Goal: Task Accomplishment & Management: Use online tool/utility

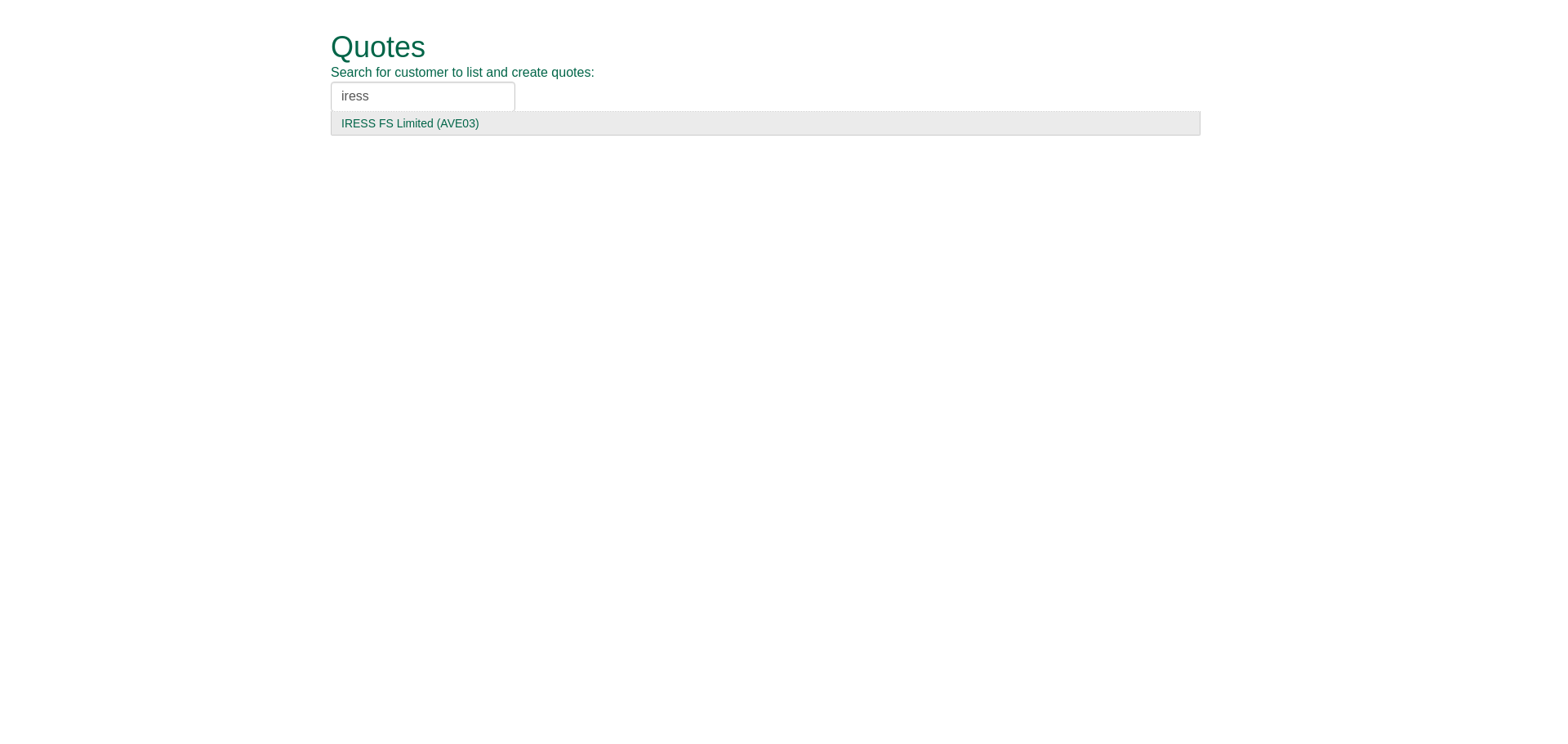
type input "iress"
click at [406, 129] on div "IRESS FS Limited (AVE03)" at bounding box center [765, 123] width 848 height 17
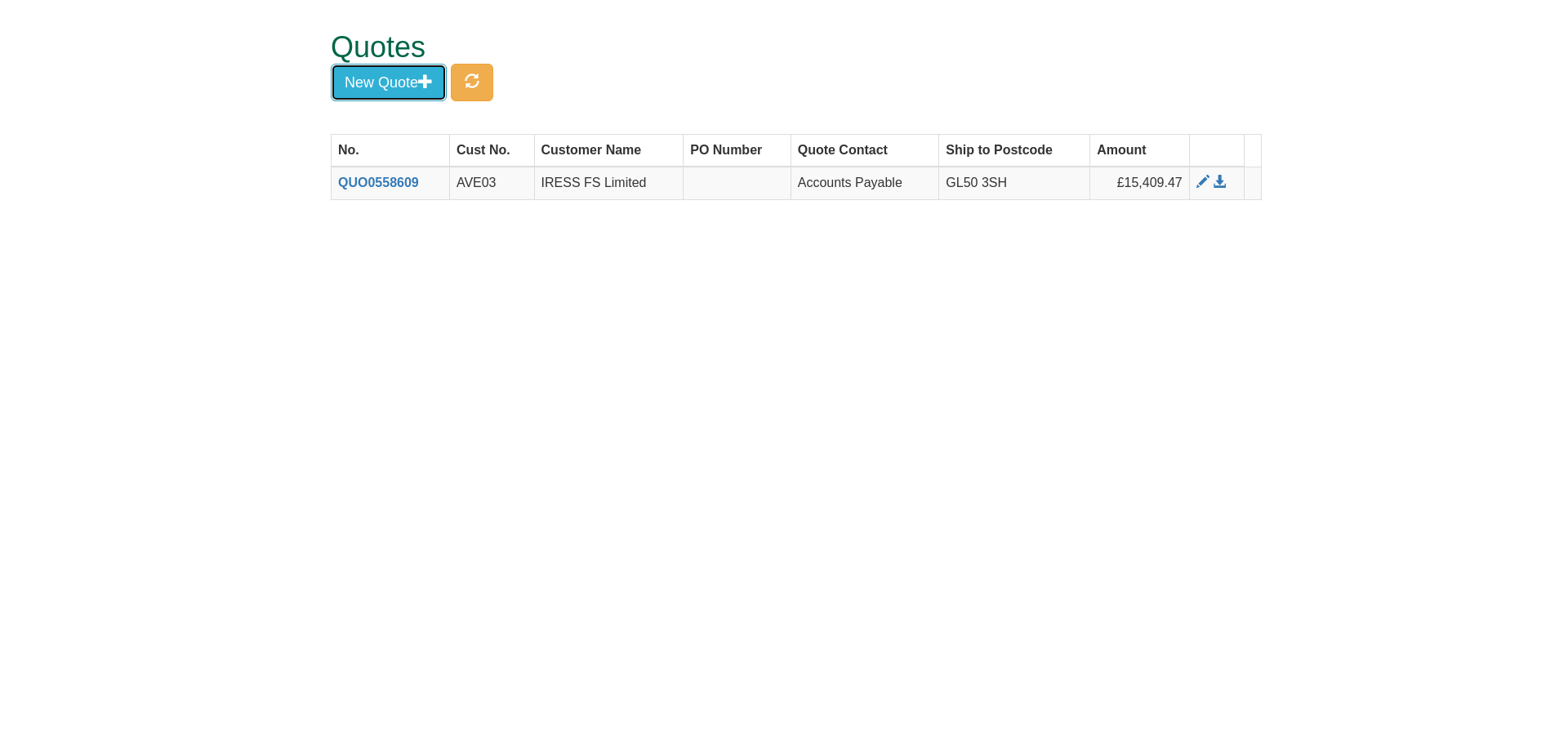
click at [438, 82] on button "New Quote" at bounding box center [388, 82] width 116 height 38
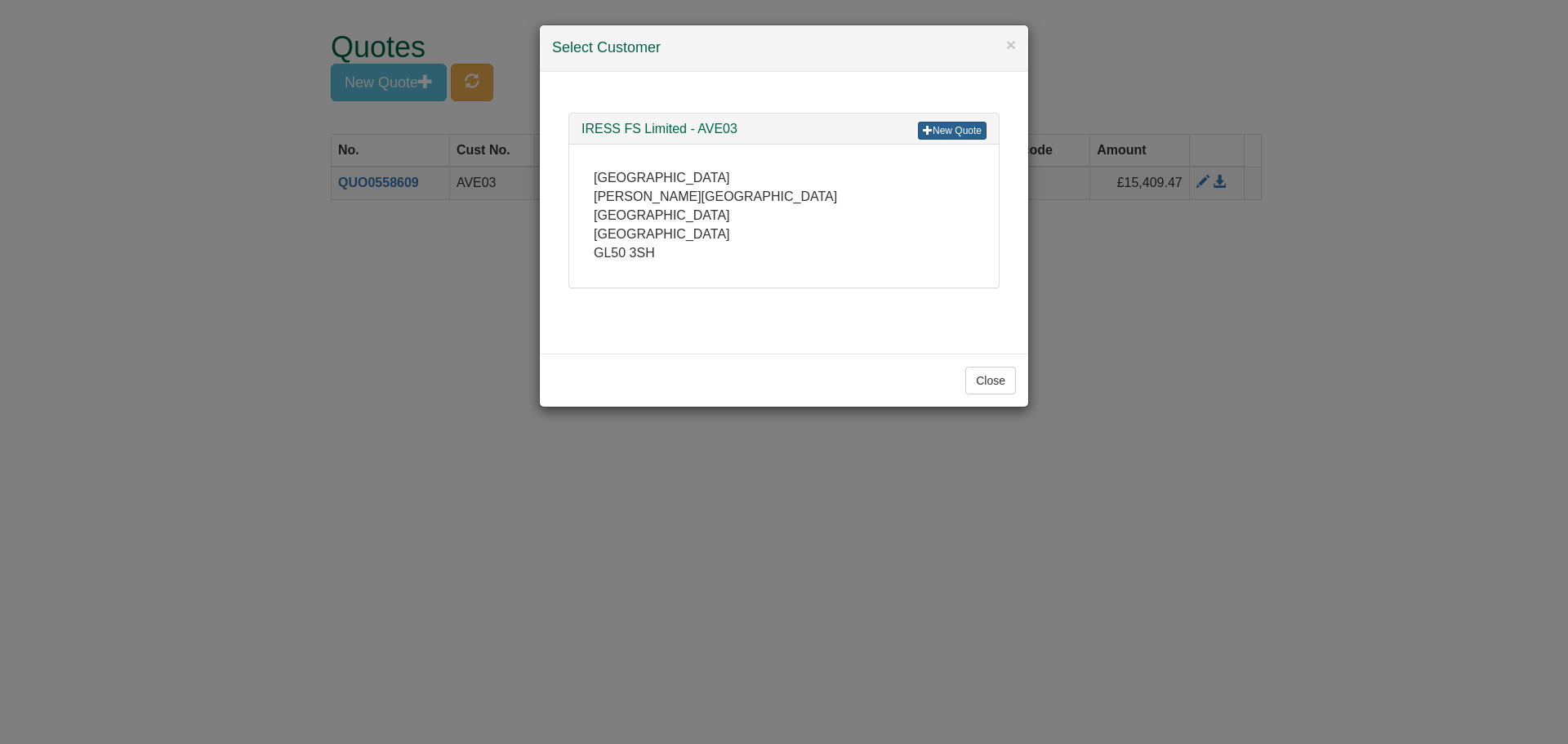
drag, startPoint x: 961, startPoint y: 119, endPoint x: 950, endPoint y: 122, distance: 11.4
click at [961, 119] on div "New Quote IRESS FS Limited - AVE03" at bounding box center [784, 129] width 430 height 32
click at [916, 130] on h3 "IRESS FS Limited - AVE03" at bounding box center [783, 129] width 405 height 15
click at [927, 132] on span at bounding box center [927, 130] width 10 height 10
click at [1129, 200] on div "× Select Customer New Quote IRESS FS Limited - AVE03 Honeybourne Place Jessop A…" at bounding box center [784, 372] width 1568 height 744
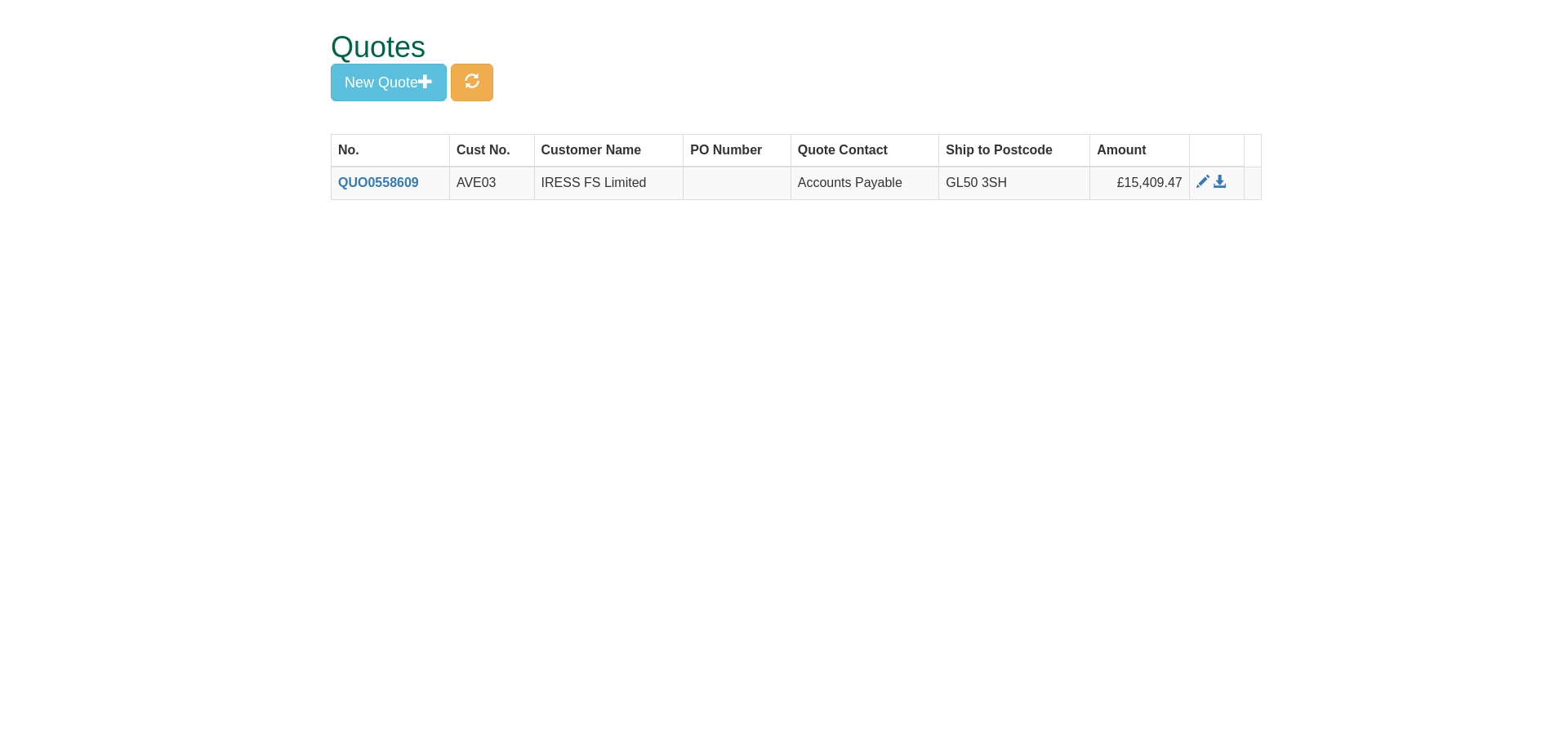
click at [1203, 173] on td at bounding box center [1216, 183] width 55 height 33
click at [1202, 183] on span at bounding box center [1202, 181] width 13 height 13
click at [383, 91] on button "New Quote" at bounding box center [388, 82] width 116 height 38
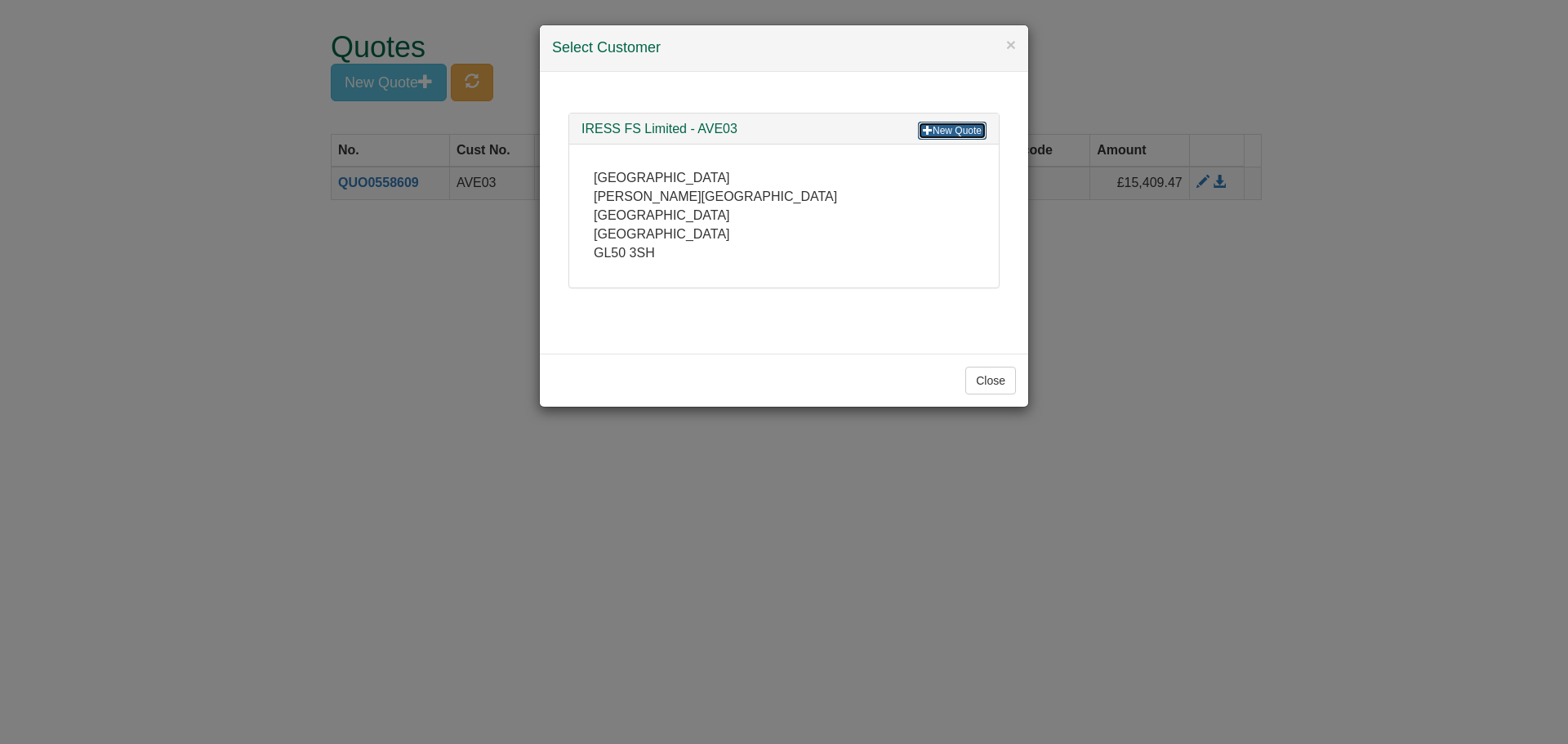
click at [941, 137] on link "New Quote" at bounding box center [952, 131] width 68 height 18
click at [967, 127] on link "New Quote" at bounding box center [952, 131] width 68 height 18
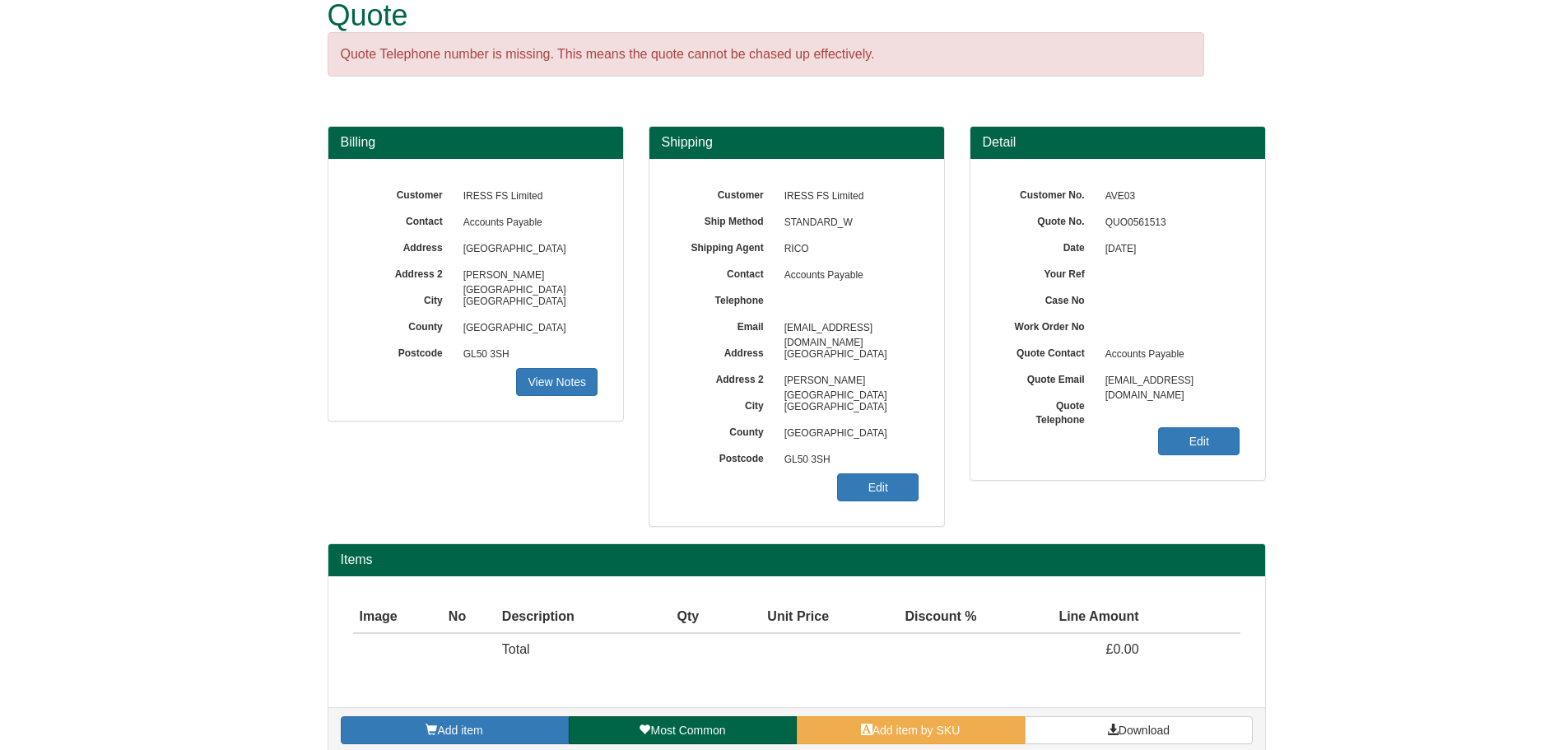
scroll to position [52, 0]
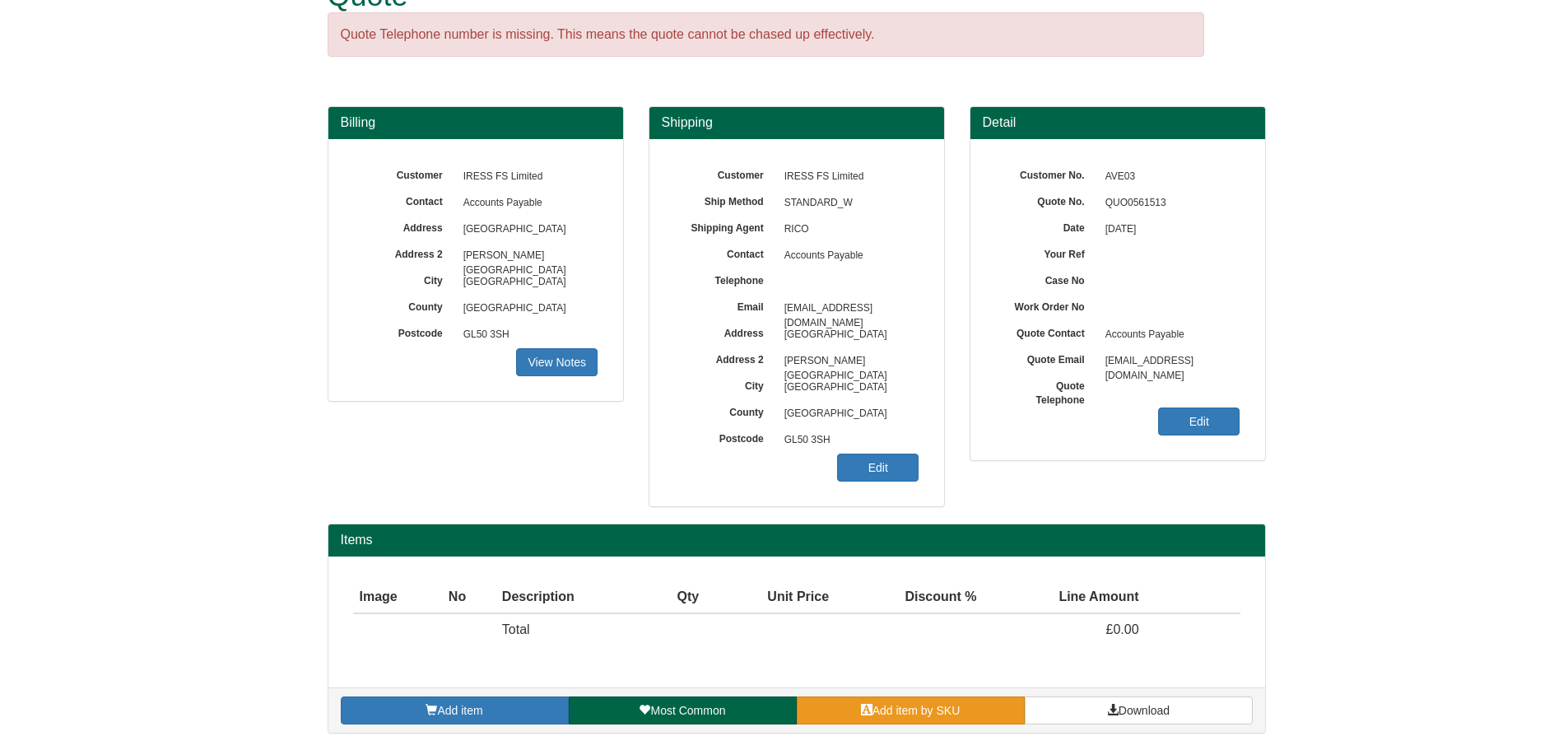
click at [873, 706] on span "Add item by SKU" at bounding box center [917, 710] width 88 height 13
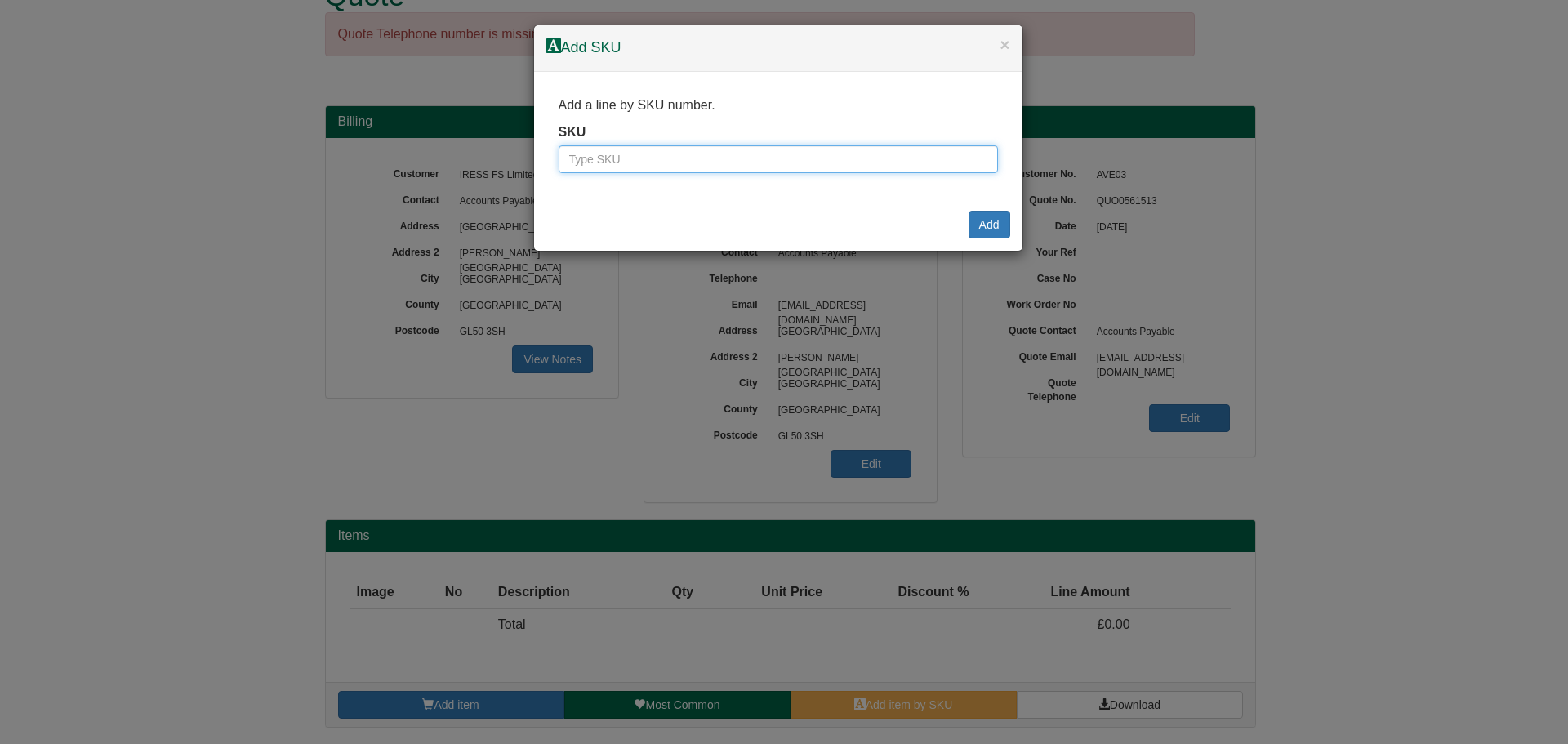
click at [719, 162] on input "text" at bounding box center [778, 159] width 440 height 27
type input "7342"
click at [993, 235] on button "Add" at bounding box center [989, 224] width 42 height 27
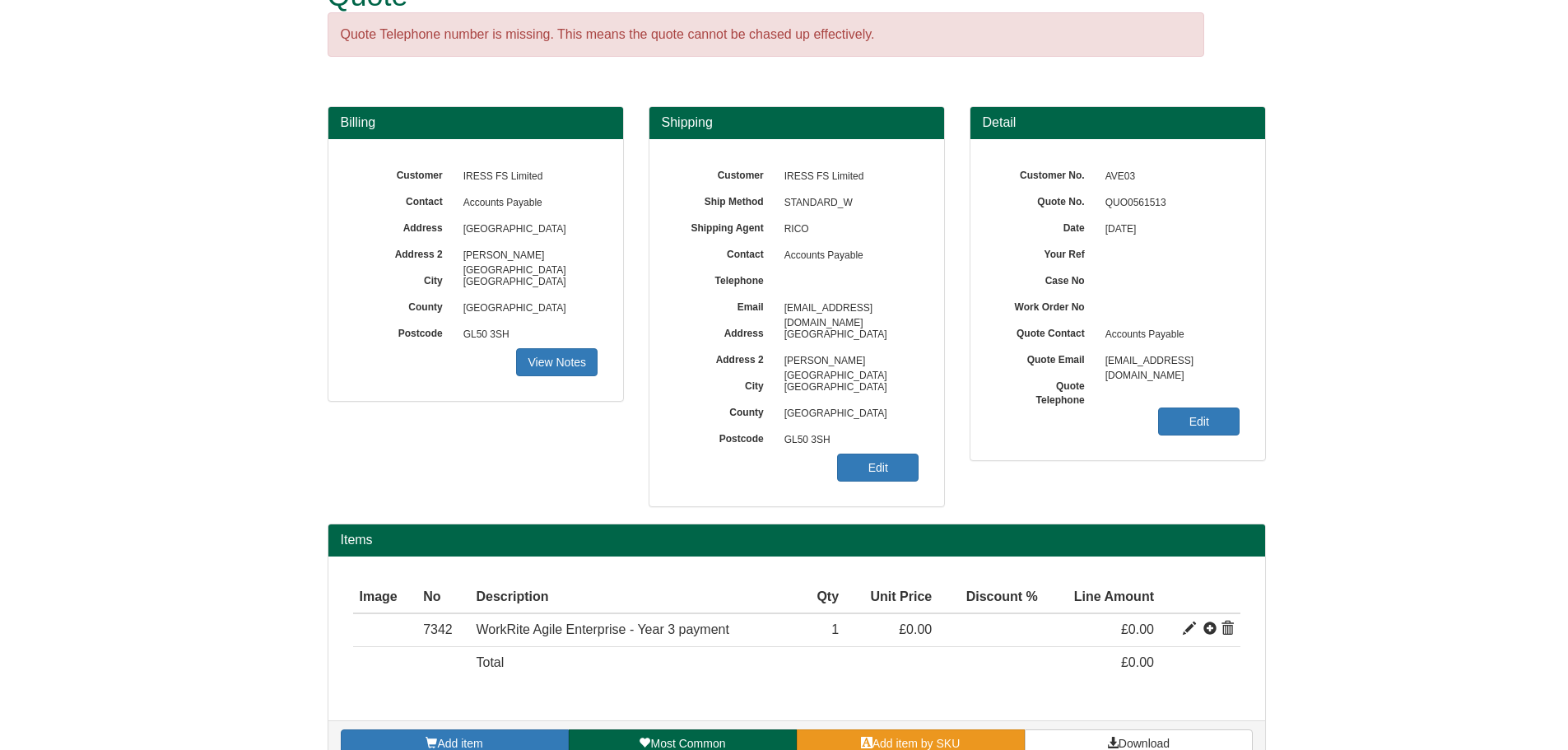
click at [878, 729] on link "Add item by SKU" at bounding box center [911, 743] width 228 height 28
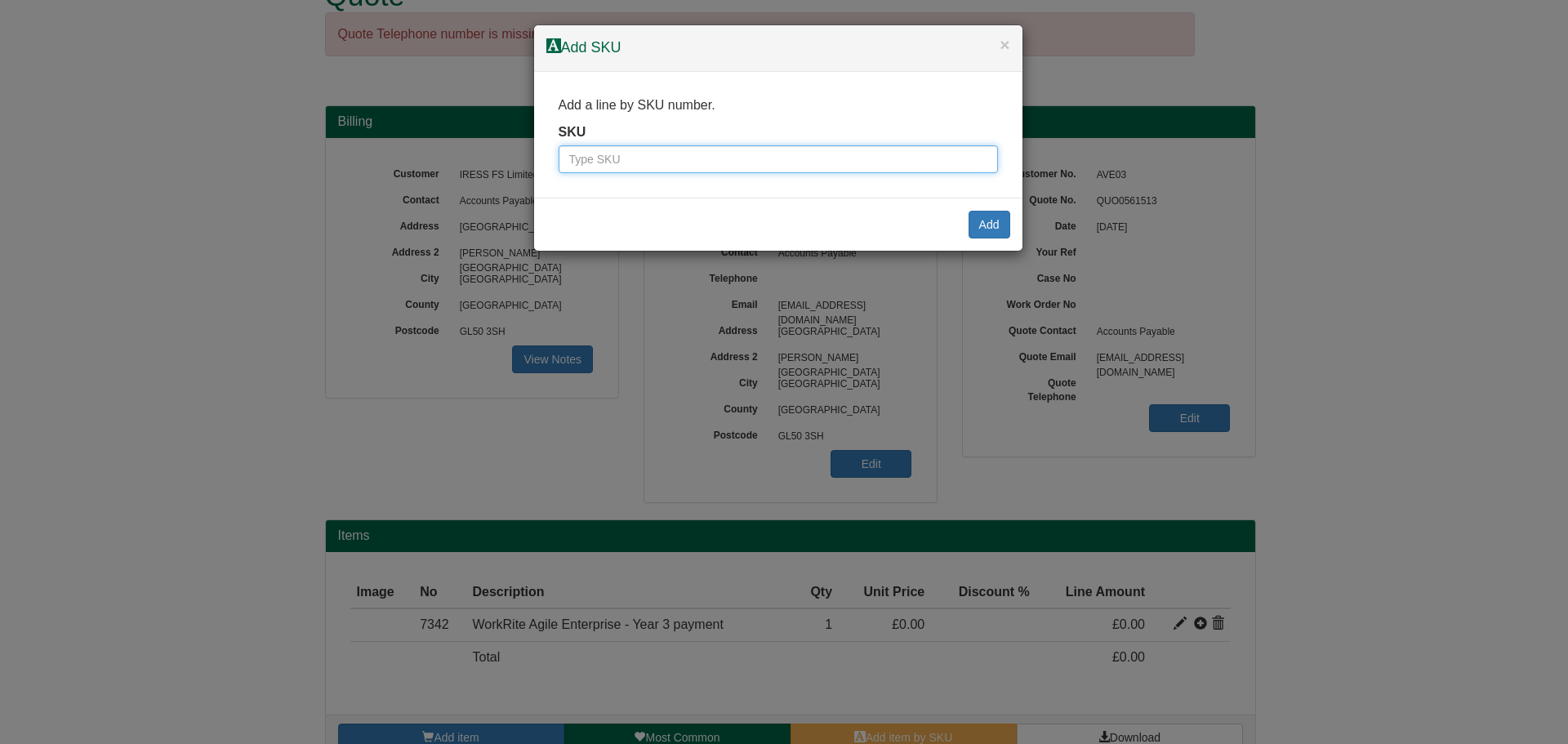
drag, startPoint x: 716, startPoint y: 171, endPoint x: 695, endPoint y: 161, distance: 23.3
click at [716, 171] on input "text" at bounding box center [778, 159] width 440 height 27
type input "7342"
click at [980, 223] on button "Add" at bounding box center [989, 224] width 42 height 27
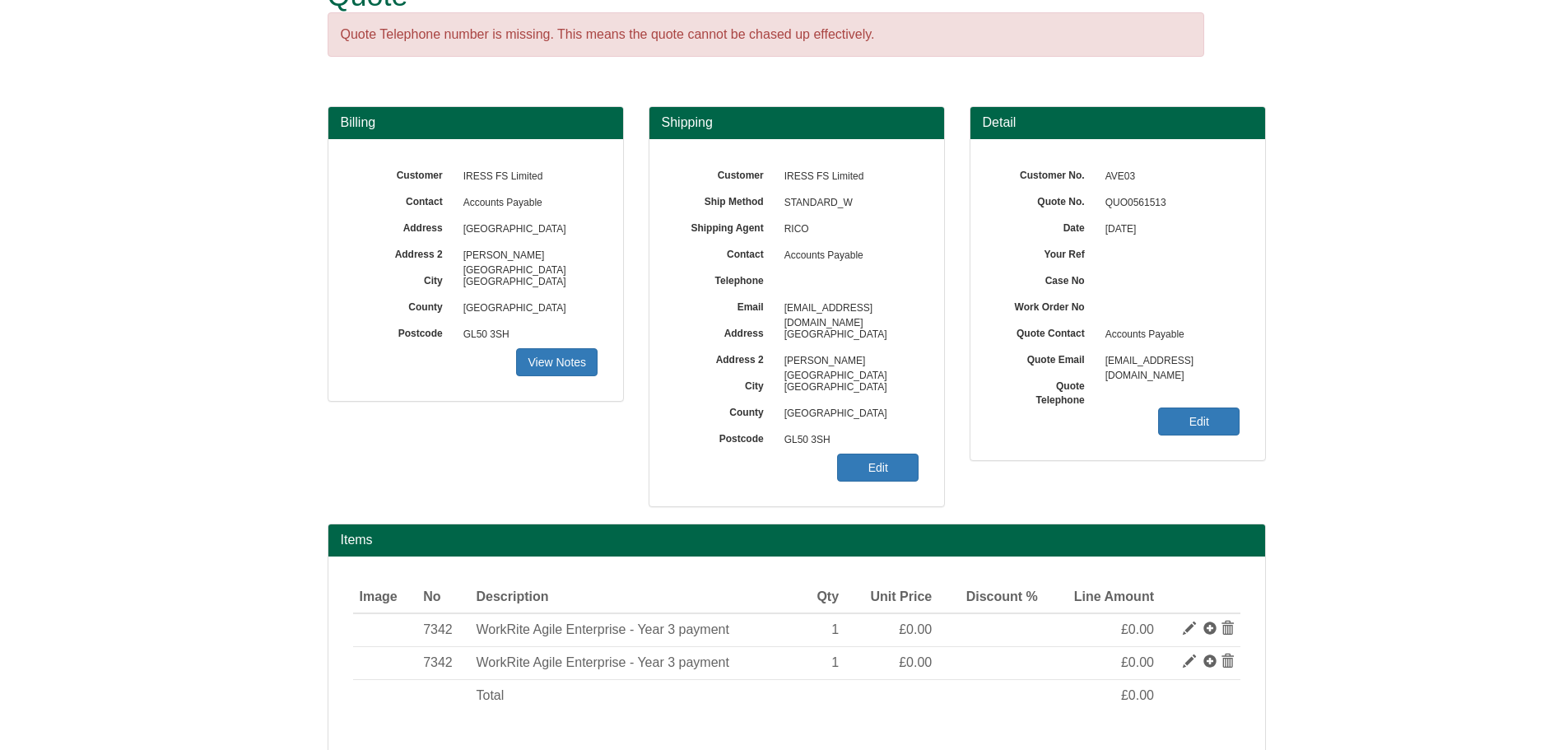
scroll to position [40, 0]
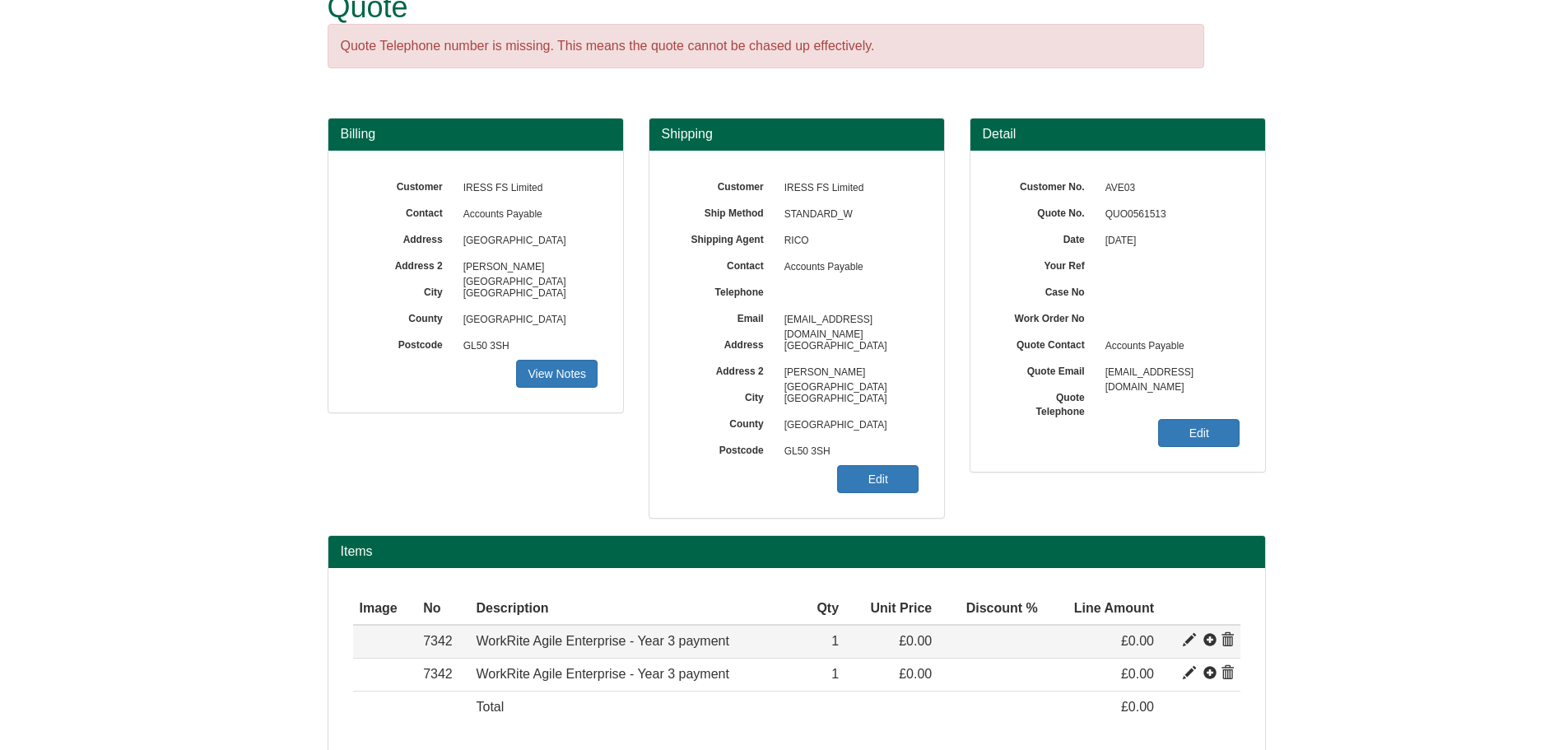
click at [1189, 642] on span at bounding box center [1190, 640] width 13 height 13
type input "WorkRite Agile Enterprise - Year 3 payment"
type input "0.00"
type input "1"
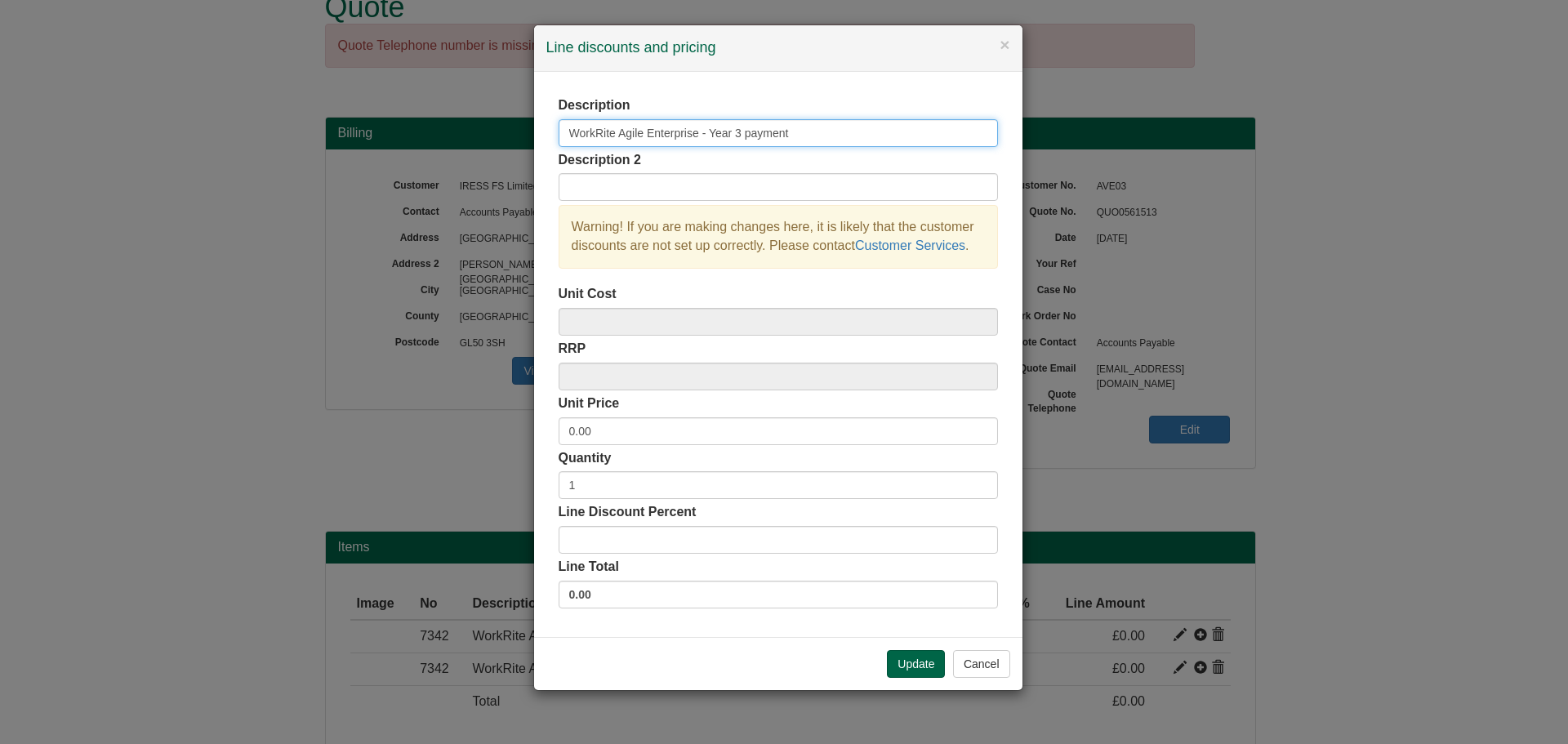
drag, startPoint x: 800, startPoint y: 131, endPoint x: 676, endPoint y: 135, distance: 124.1
click at [650, 131] on input "WorkRite Agile Enterprise - Year 3 payment" at bounding box center [778, 133] width 440 height 27
drag, startPoint x: 767, startPoint y: 130, endPoint x: 443, endPoint y: 103, distance: 325.1
click at [443, 103] on div "× Line discounts and pricing Description WorkRite Agile Yearly Instalment Descr…" at bounding box center [784, 372] width 1568 height 744
click at [906, 661] on button "Update" at bounding box center [916, 664] width 58 height 27
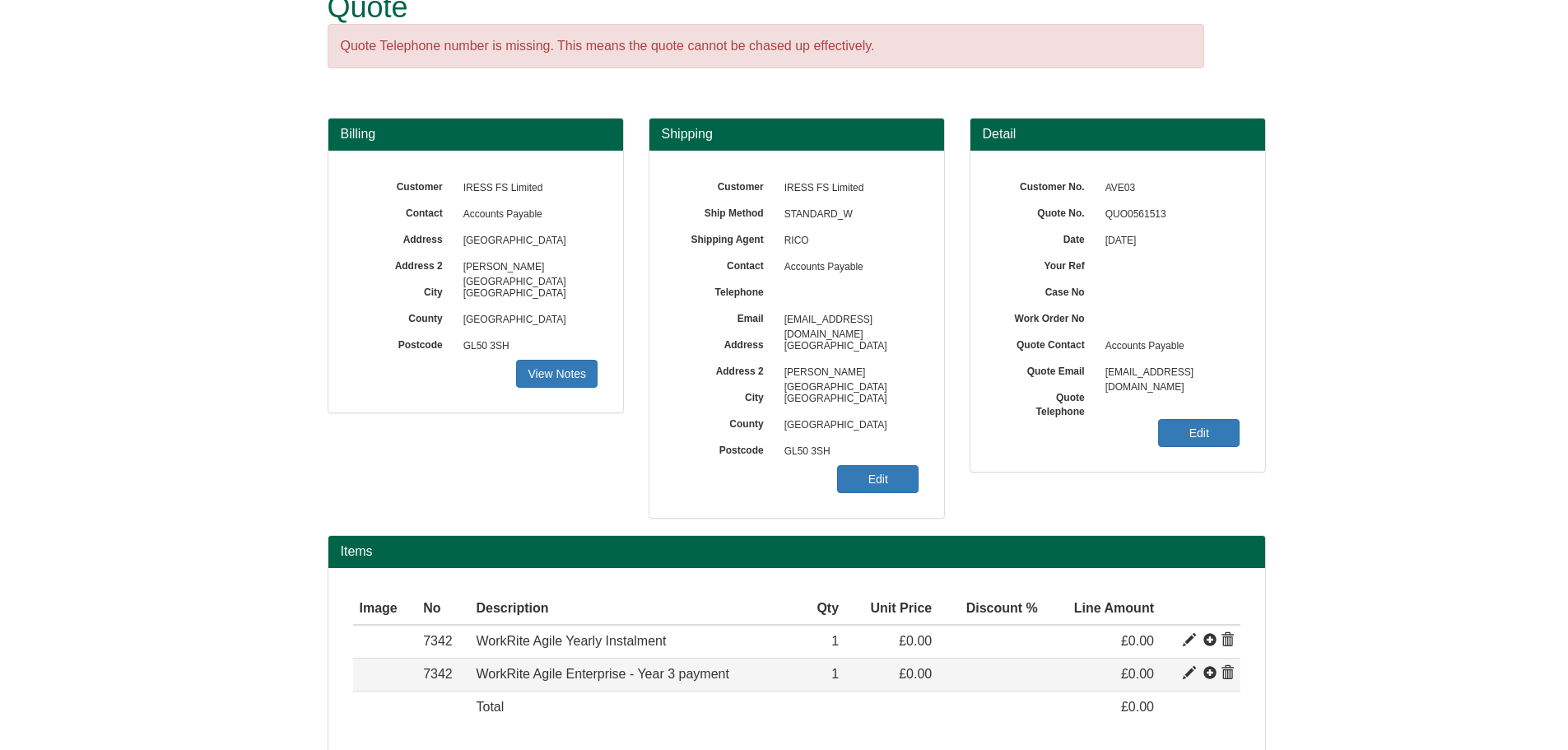
click at [1186, 674] on span at bounding box center [1190, 672] width 13 height 13
type input "WorkRite Agile Enterprise - Year 3 payment"
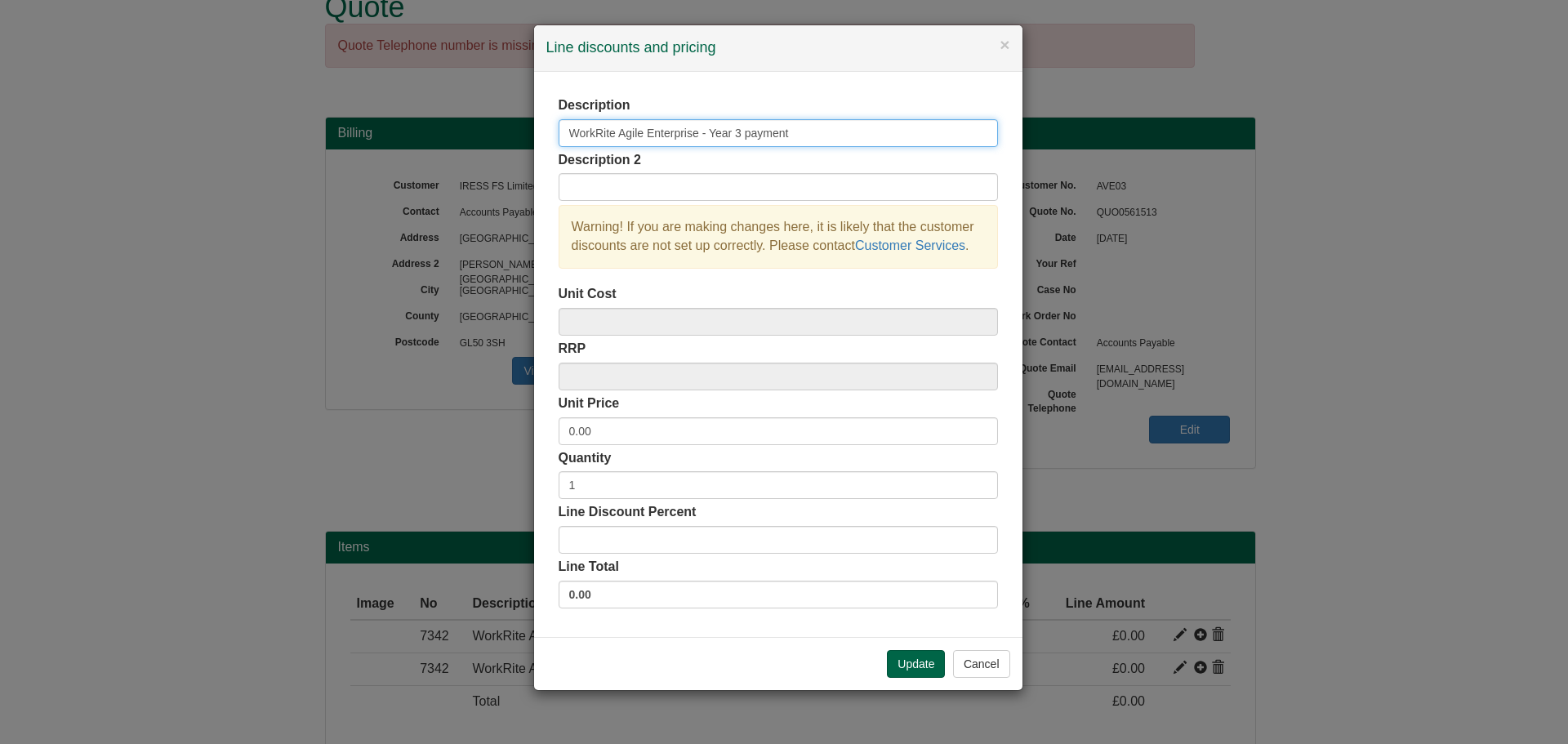
drag, startPoint x: 802, startPoint y: 128, endPoint x: 161, endPoint y: 80, distance: 642.8
click at [153, 80] on div "× Line discounts and pricing Description WorkRite Agile Enterprise - Year 3 pay…" at bounding box center [784, 372] width 1568 height 744
paste input "Yearly Instal"
type input "WorkRite Agile Yearly Instalment"
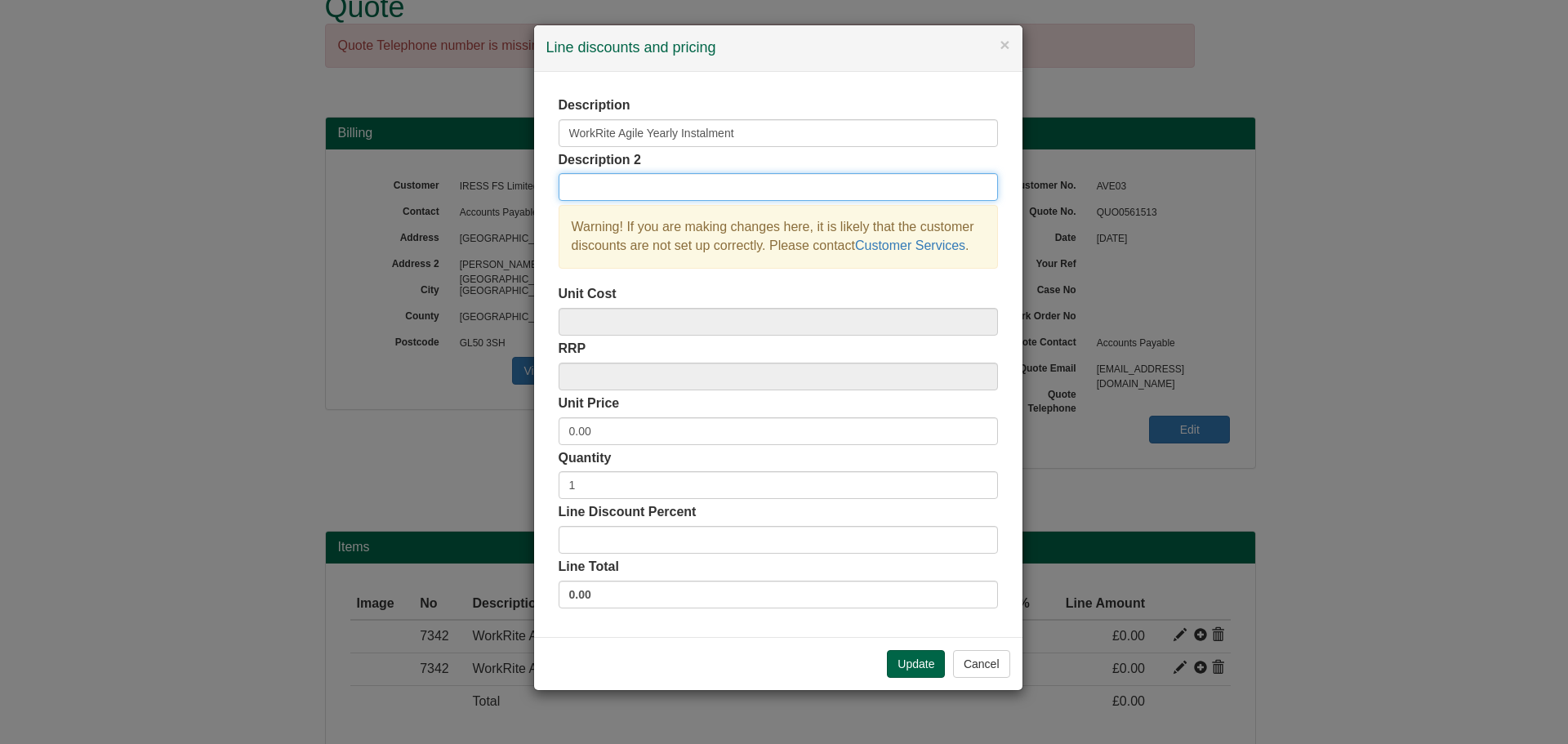
click at [641, 192] on input "text" at bounding box center [778, 187] width 440 height 27
type input "[PERSON_NAME] - 911 Users"
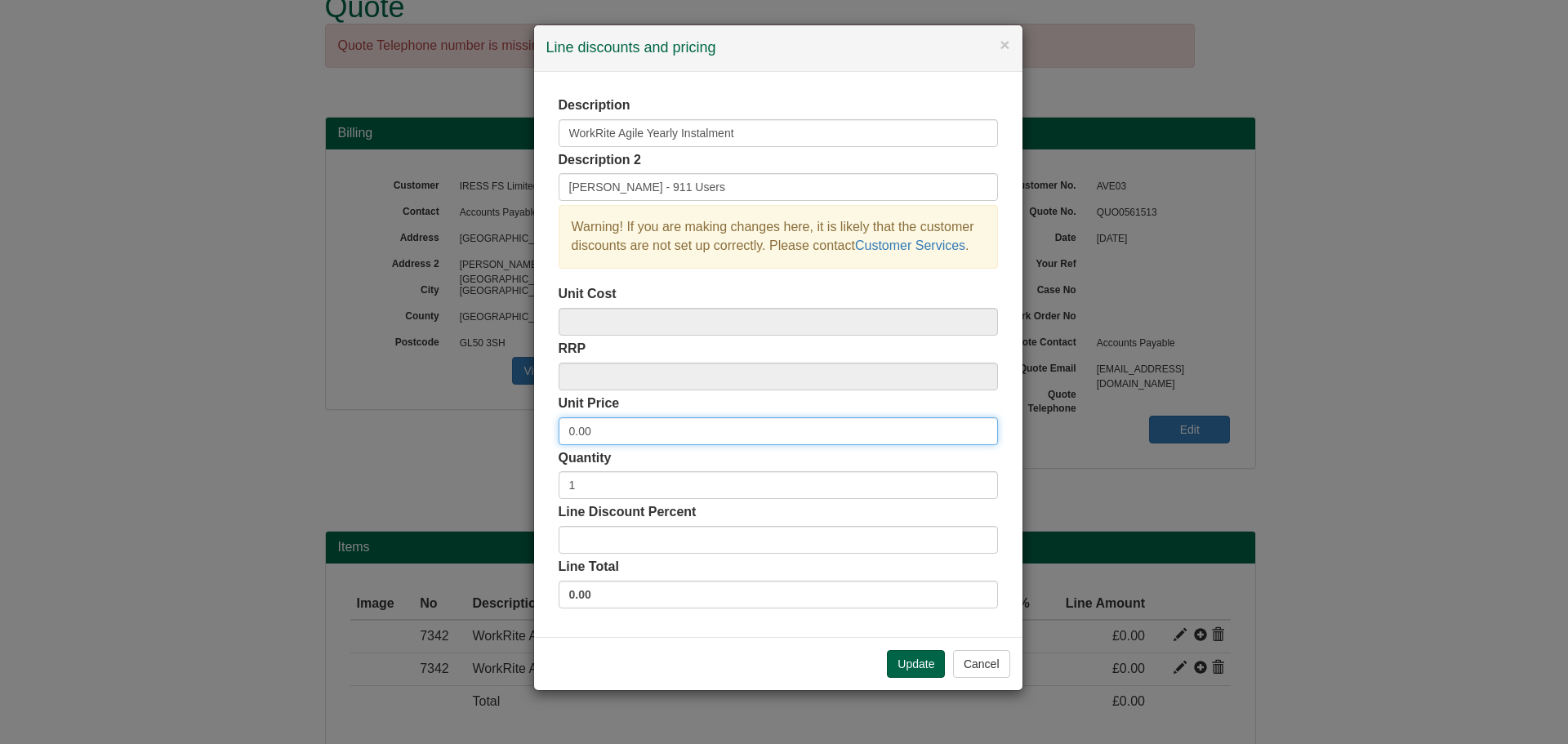
click at [574, 431] on input "0.00" at bounding box center [778, 431] width 440 height 27
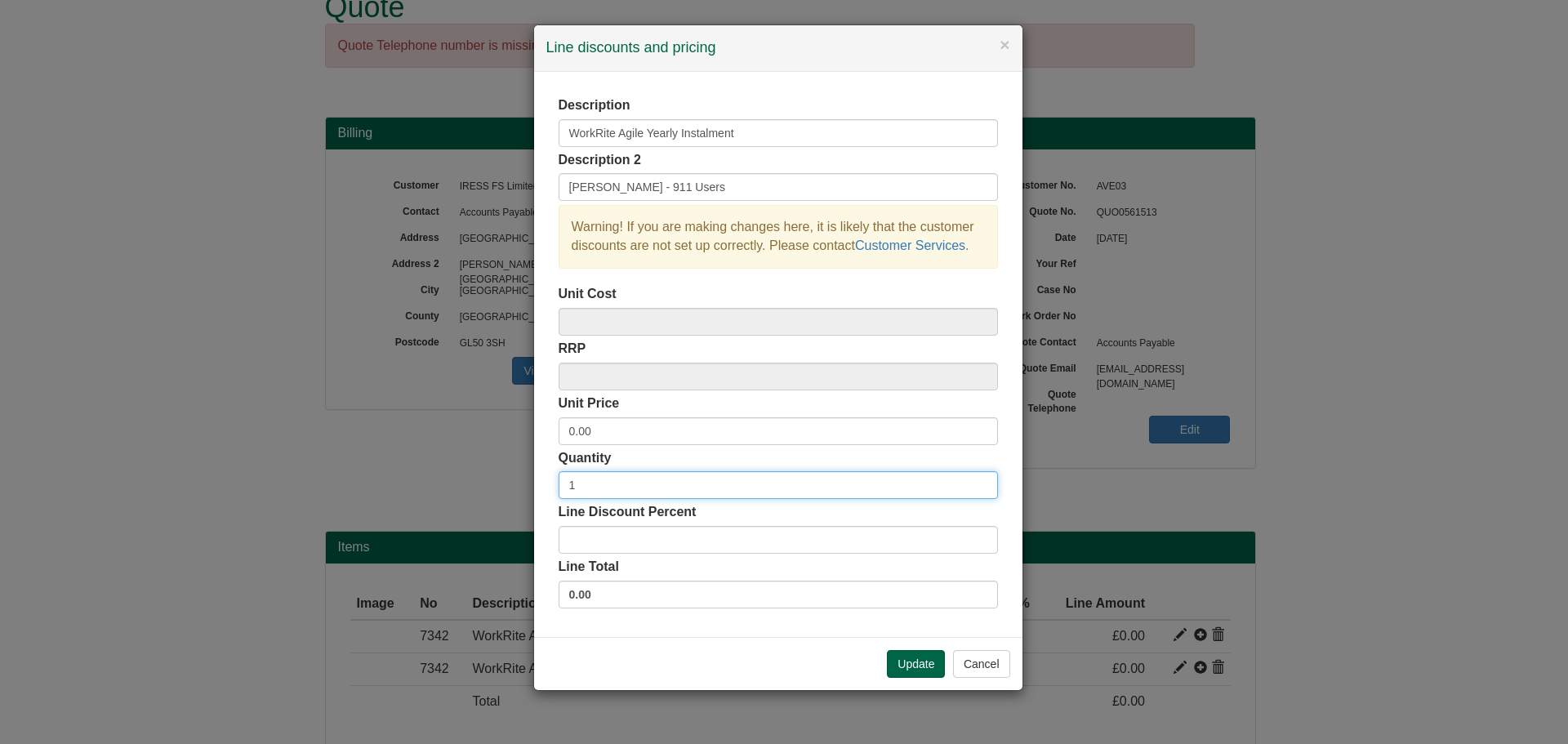
click at [593, 487] on input "1" at bounding box center [778, 485] width 440 height 27
click at [629, 479] on input "1" at bounding box center [778, 485] width 440 height 27
type input "911"
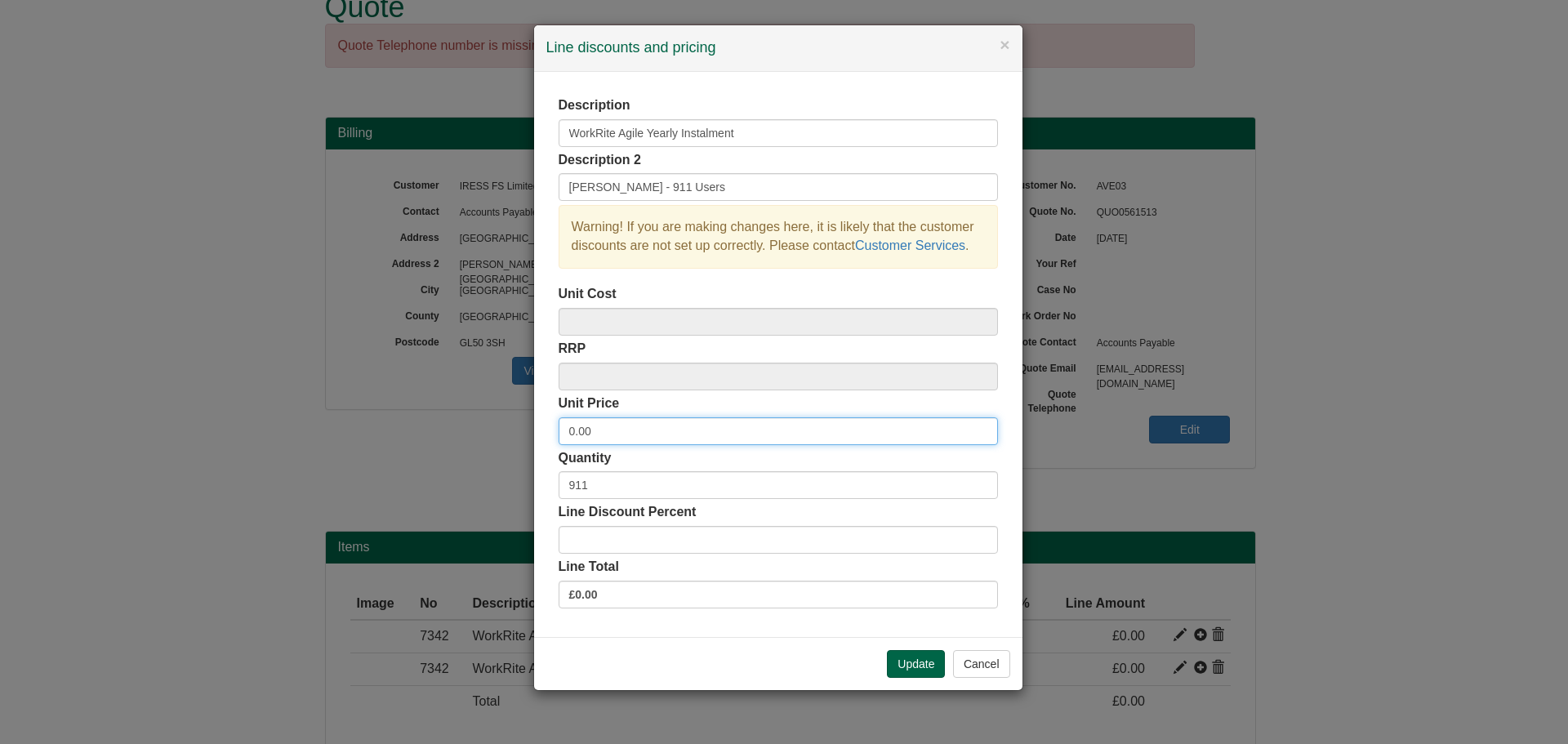
drag, startPoint x: 628, startPoint y: 428, endPoint x: 477, endPoint y: 424, distance: 151.1
click at [478, 425] on div "× Line discounts and pricing Description WorkRite Agile Yearly Instalment Descr…" at bounding box center [784, 372] width 1568 height 744
click at [648, 430] on input "0.00" at bounding box center [778, 431] width 440 height 27
type input "0"
type input "8.88"
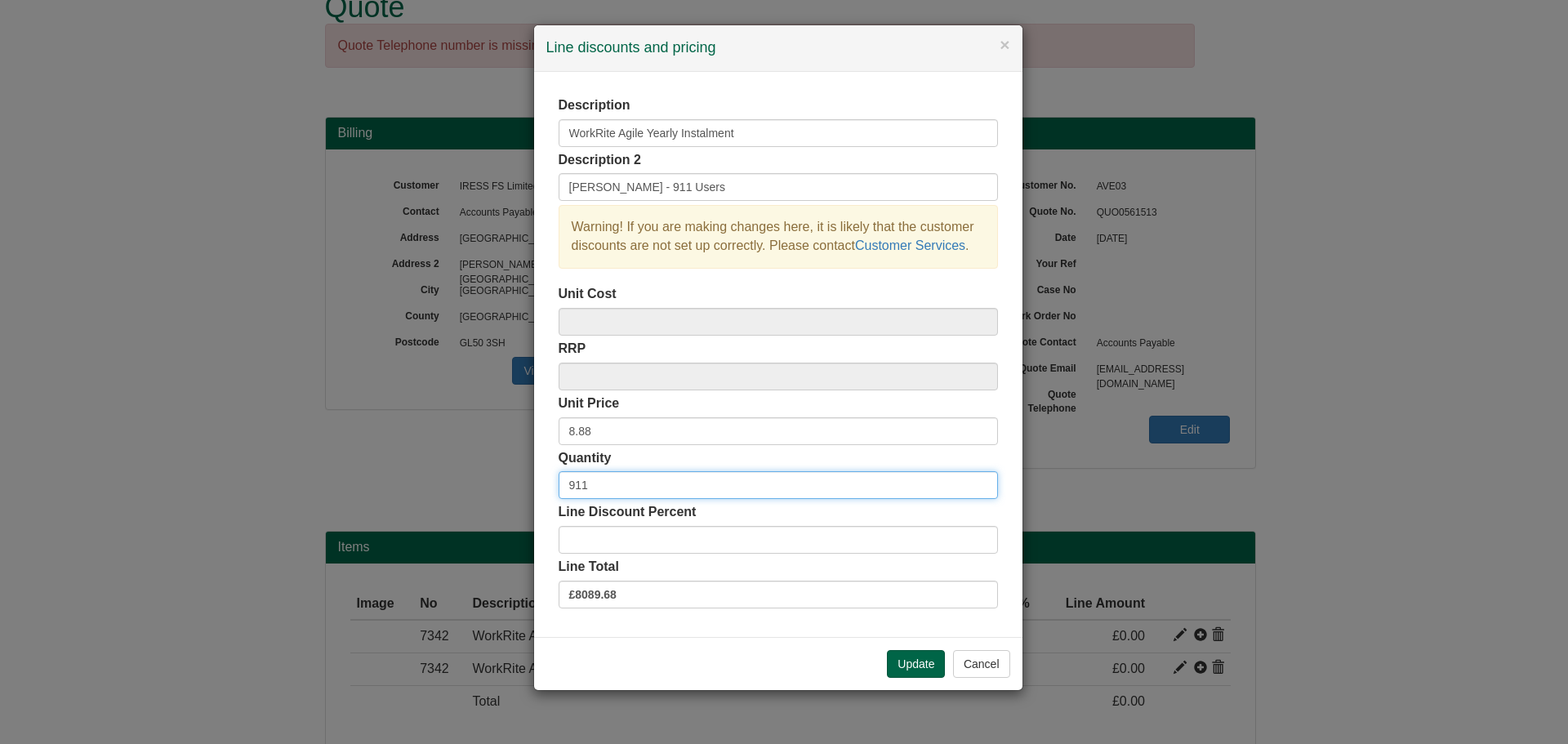
drag, startPoint x: 618, startPoint y: 480, endPoint x: 478, endPoint y: 480, distance: 140.0
click at [478, 480] on div "× Line discounts and pricing Description WorkRite Agile Yearly Instalment Descr…" at bounding box center [784, 372] width 1568 height 744
type input "1"
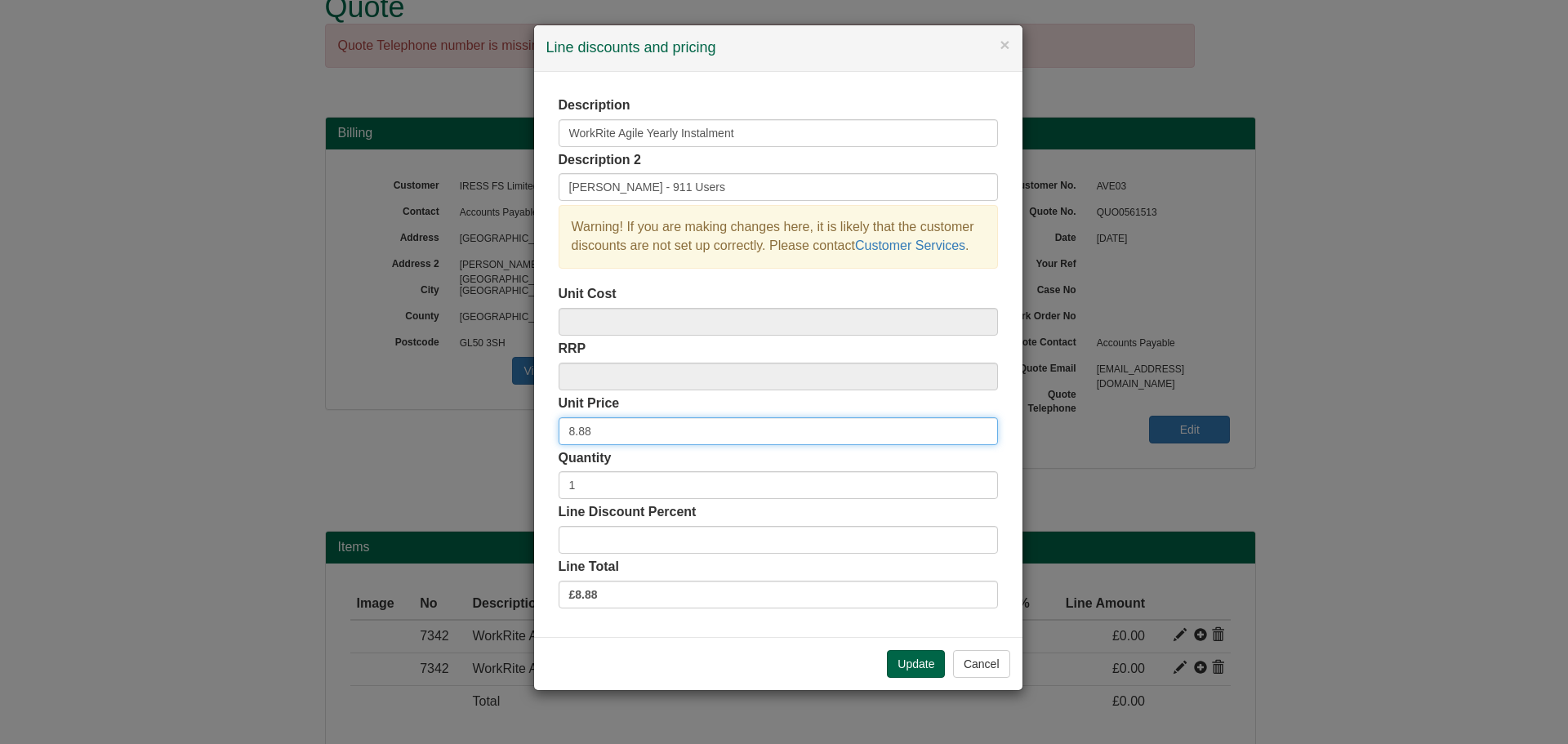
drag, startPoint x: 500, startPoint y: 434, endPoint x: 490, endPoint y: 431, distance: 10.4
click at [490, 431] on div "× Line discounts and pricing Description WorkRite Agile Yearly Instalment Descr…" at bounding box center [784, 372] width 1568 height 744
type input "8086.42"
click at [910, 646] on div "Update Cancel" at bounding box center [778, 663] width 489 height 53
click at [914, 662] on button "Update" at bounding box center [916, 664] width 58 height 27
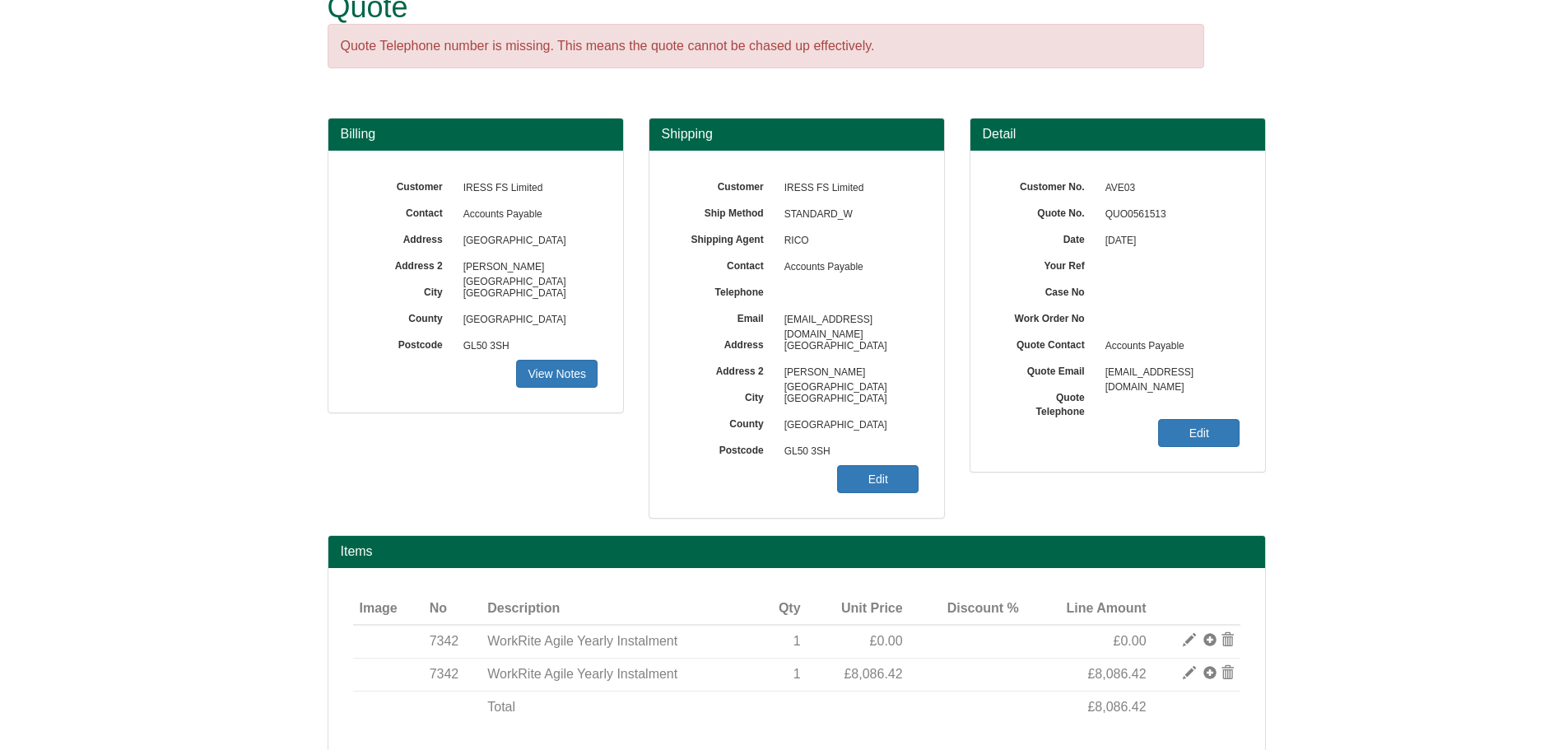
scroll to position [118, 0]
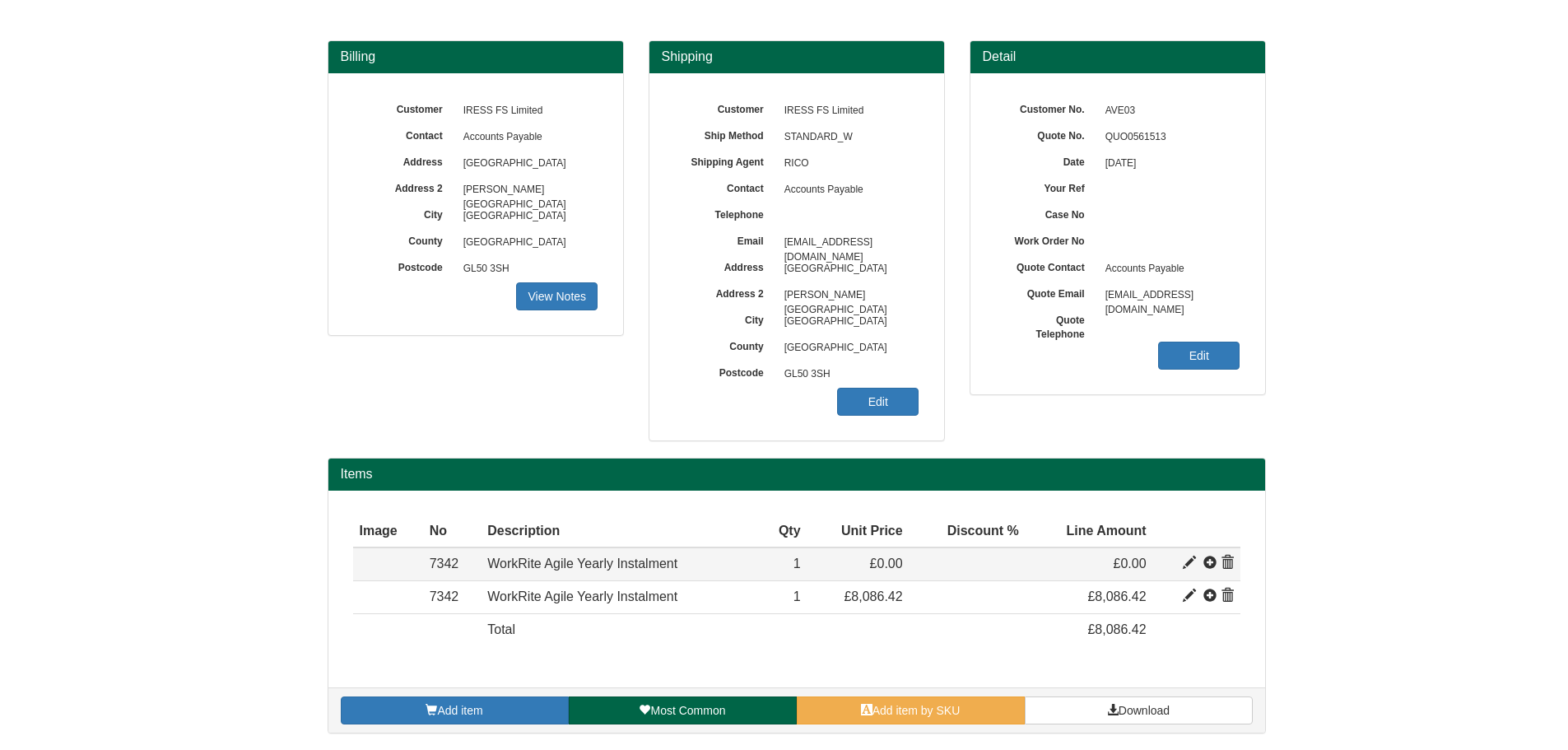
click at [1189, 560] on span at bounding box center [1190, 562] width 13 height 13
type input "0.00"
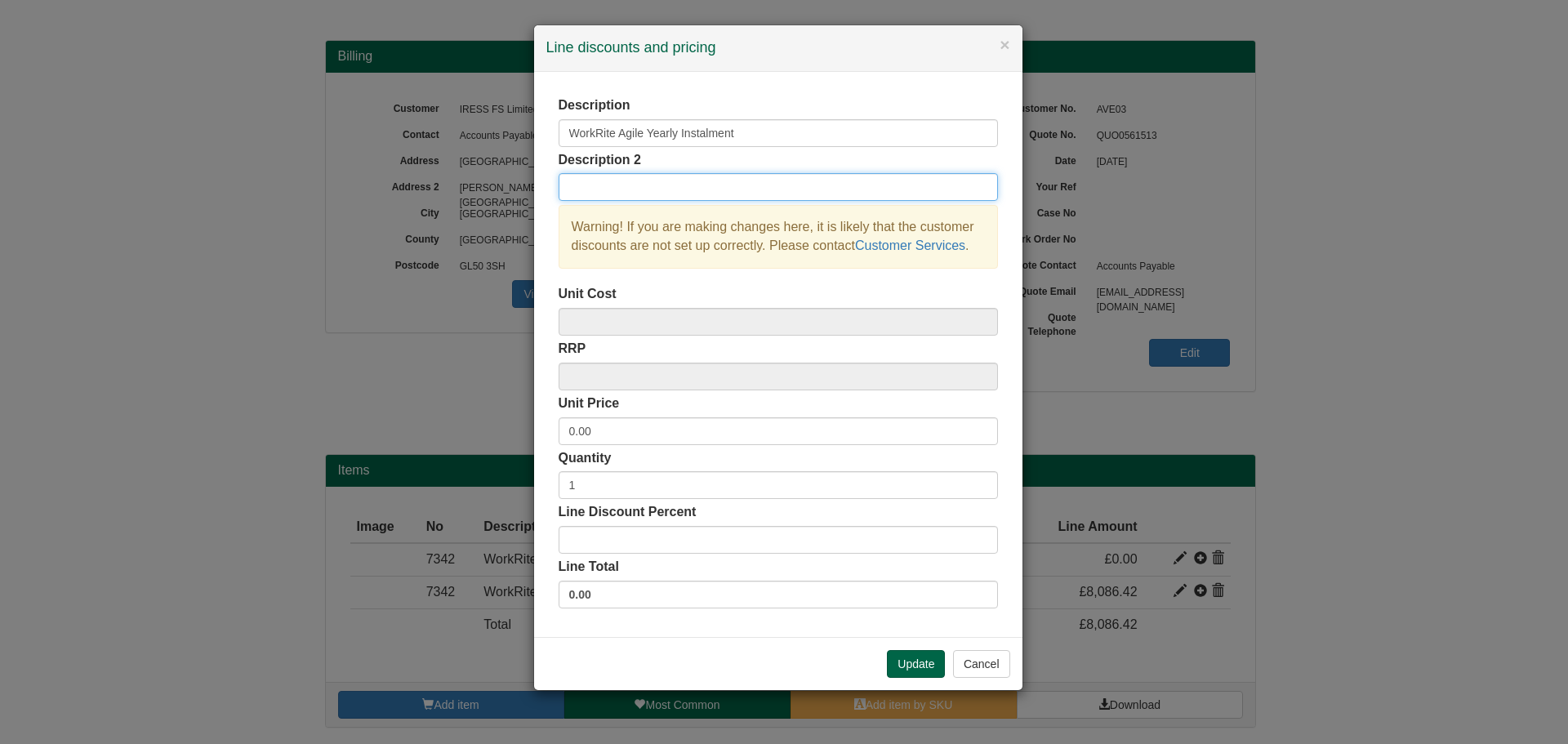
click at [636, 195] on input "text" at bounding box center [778, 187] width 440 height 27
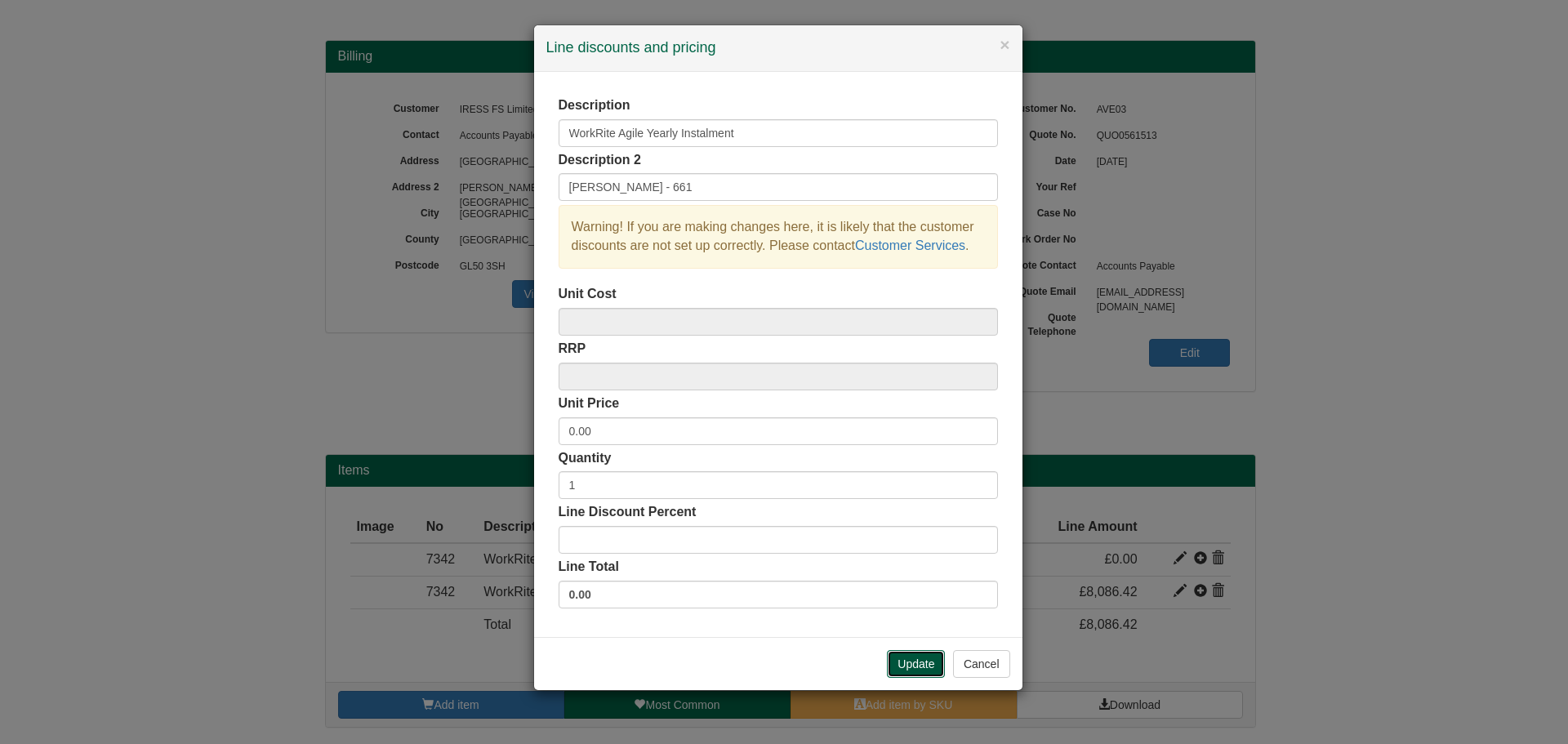
click at [910, 659] on button "Update" at bounding box center [916, 664] width 58 height 27
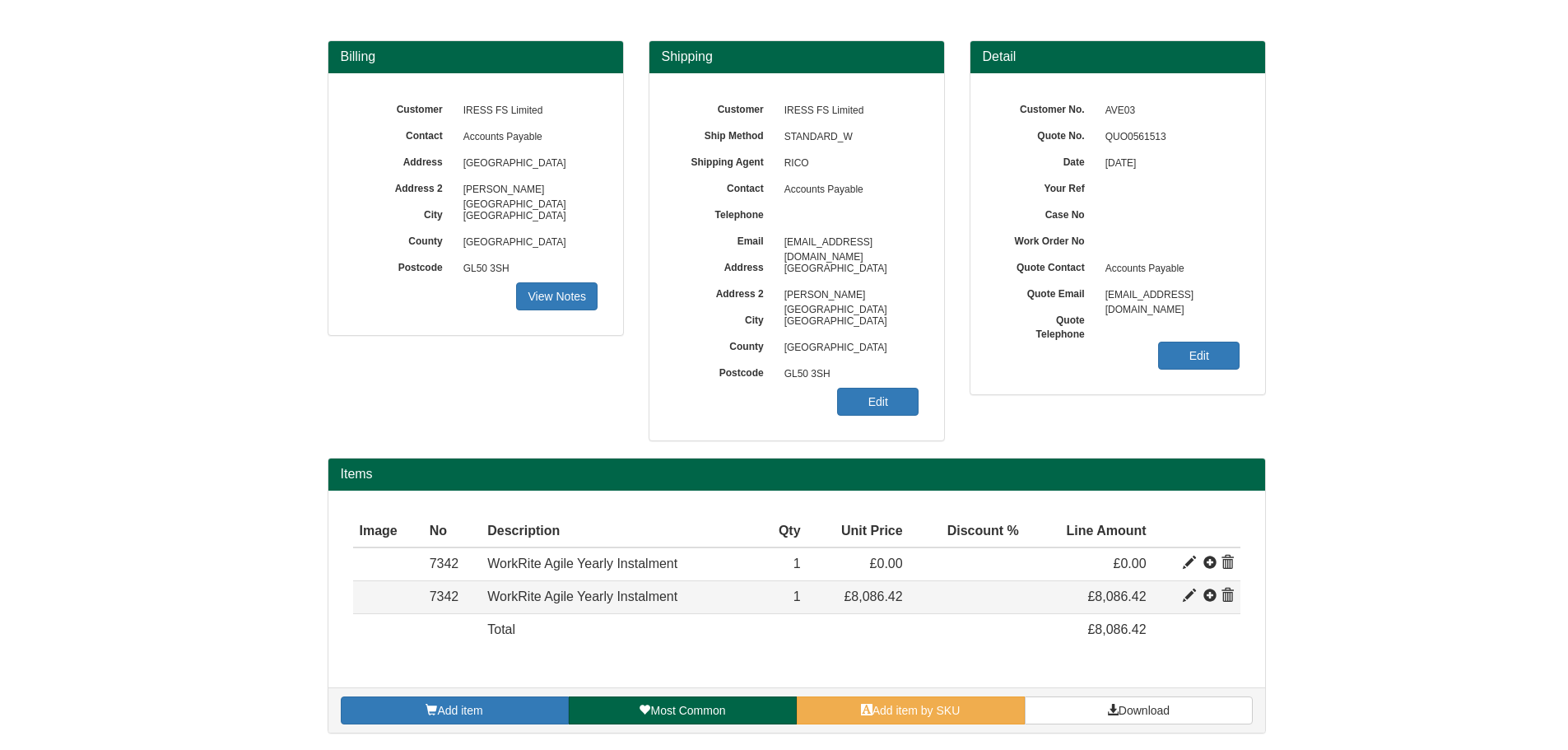
click at [1195, 602] on span at bounding box center [1190, 596] width 13 height 13
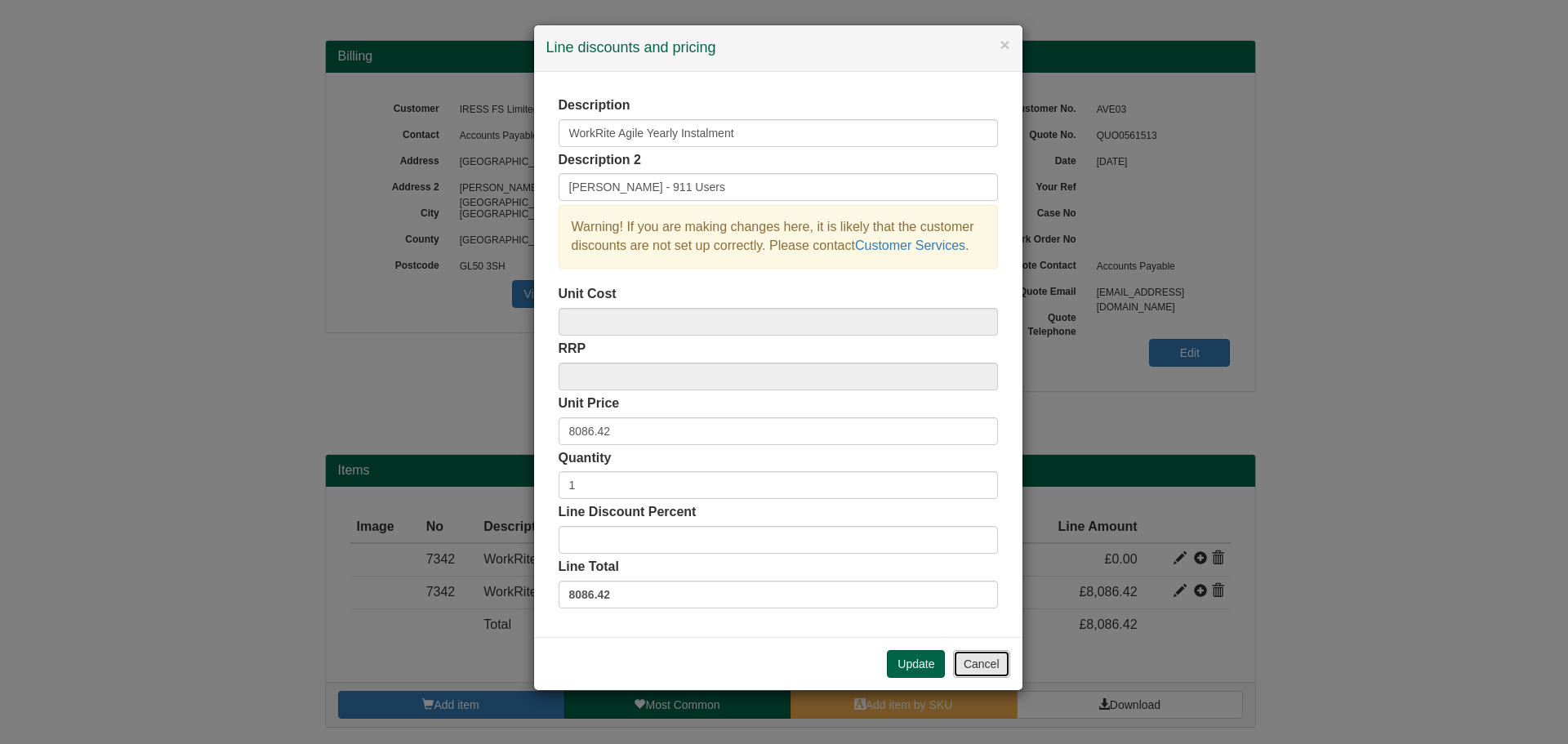
click at [986, 667] on button "Cancel" at bounding box center [981, 664] width 58 height 27
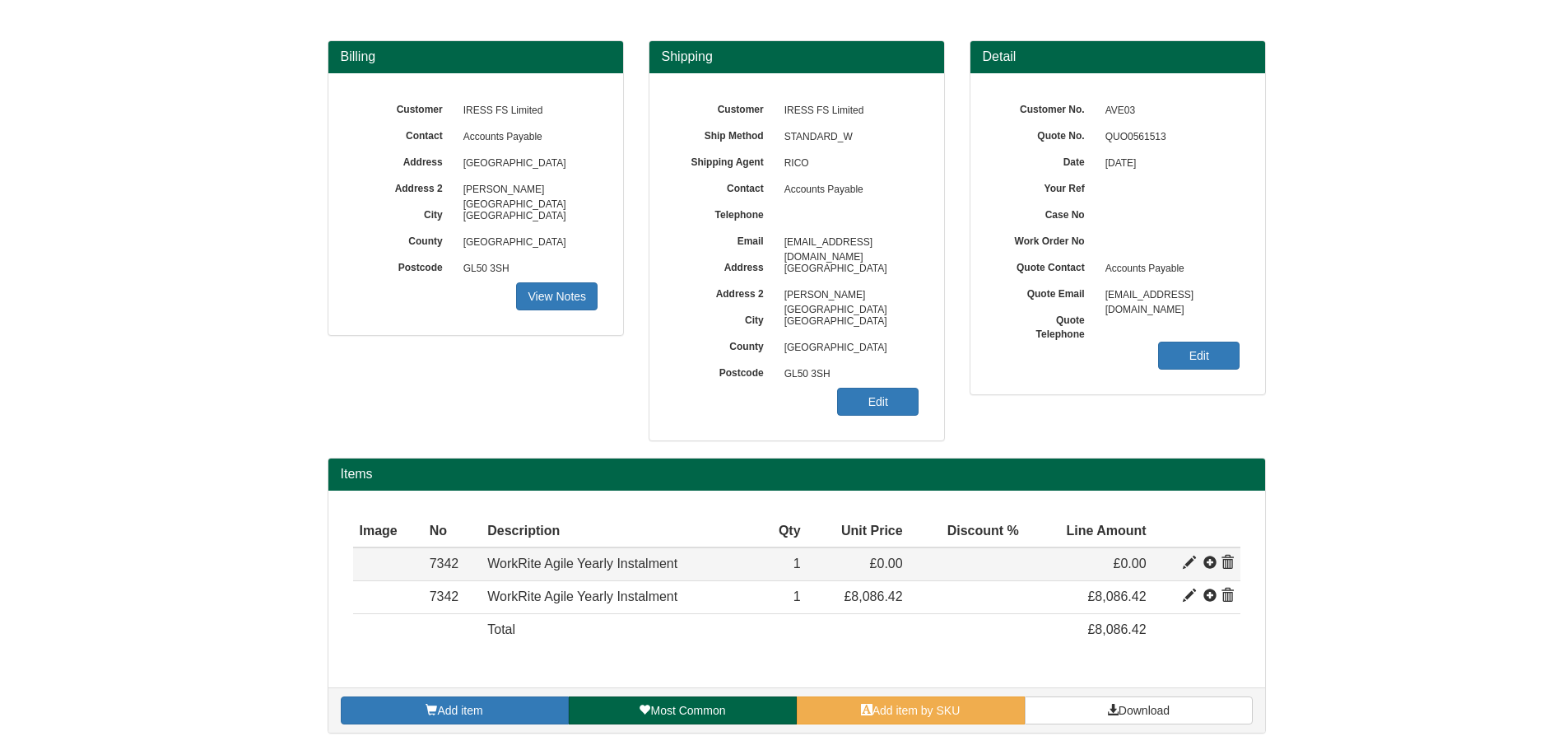
click at [1187, 567] on span at bounding box center [1190, 562] width 13 height 13
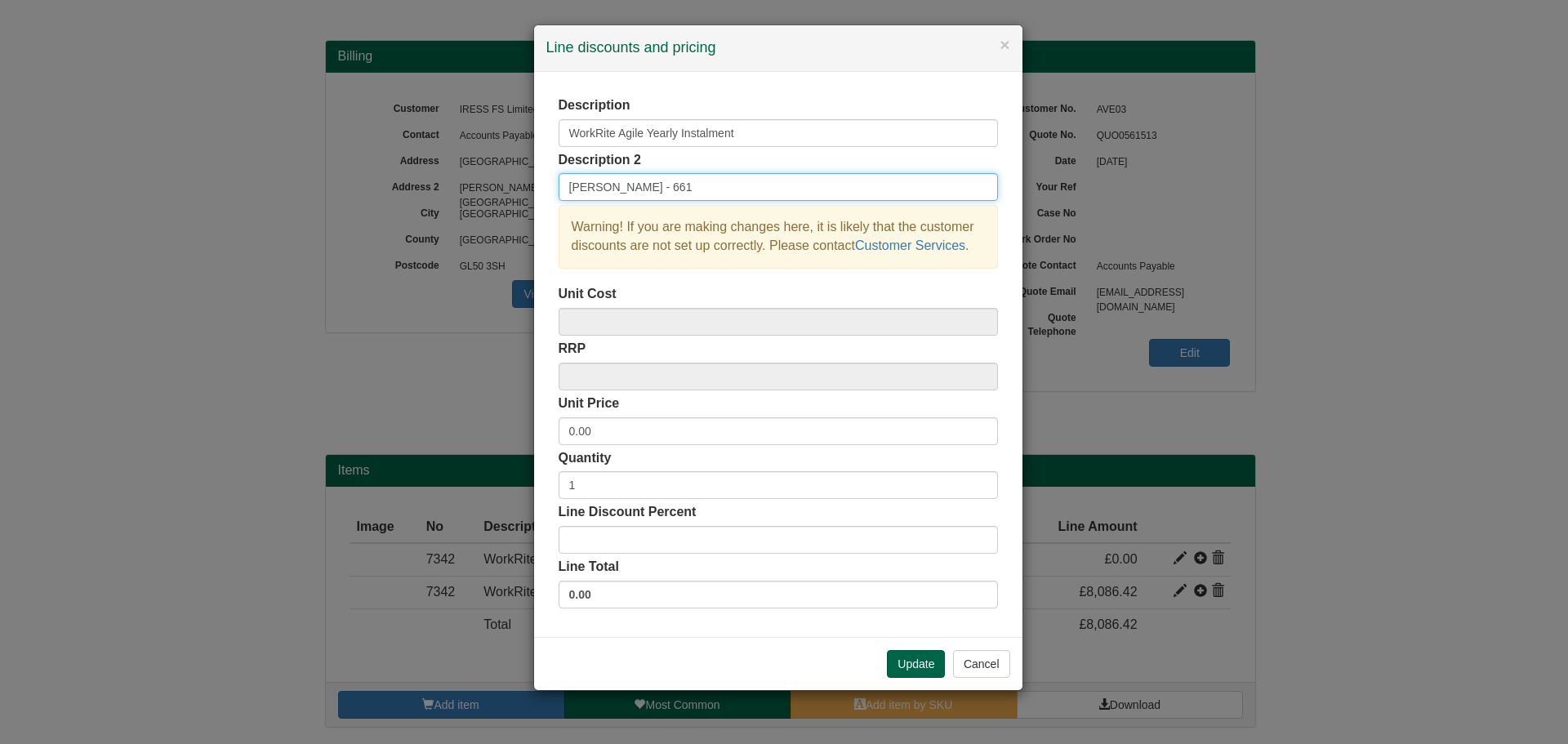
click at [675, 180] on input "Elaine - 661" at bounding box center [778, 187] width 440 height 27
type input "Elaine - 661 users"
click at [913, 656] on button "Update" at bounding box center [916, 664] width 58 height 27
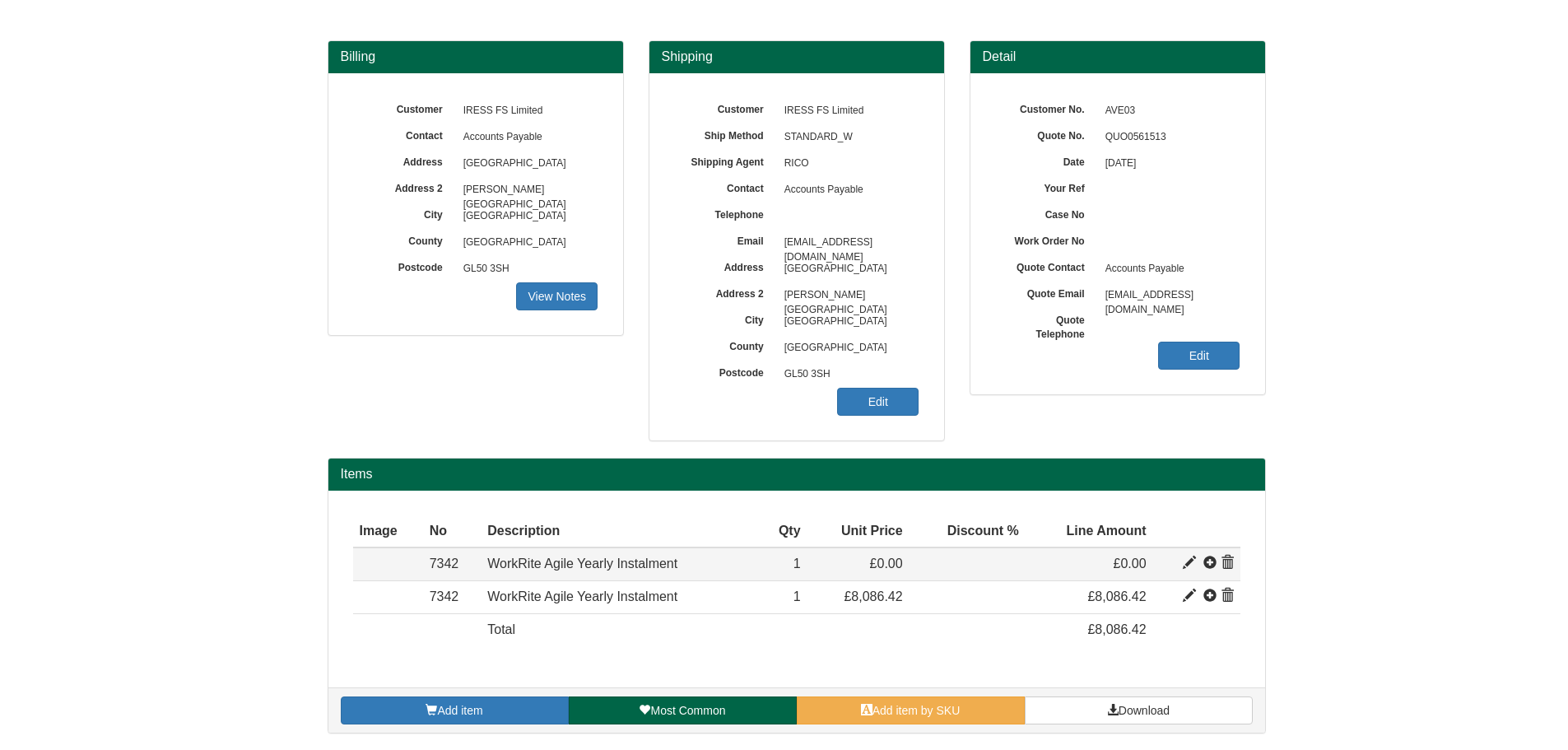
click at [1186, 566] on span at bounding box center [1190, 562] width 13 height 13
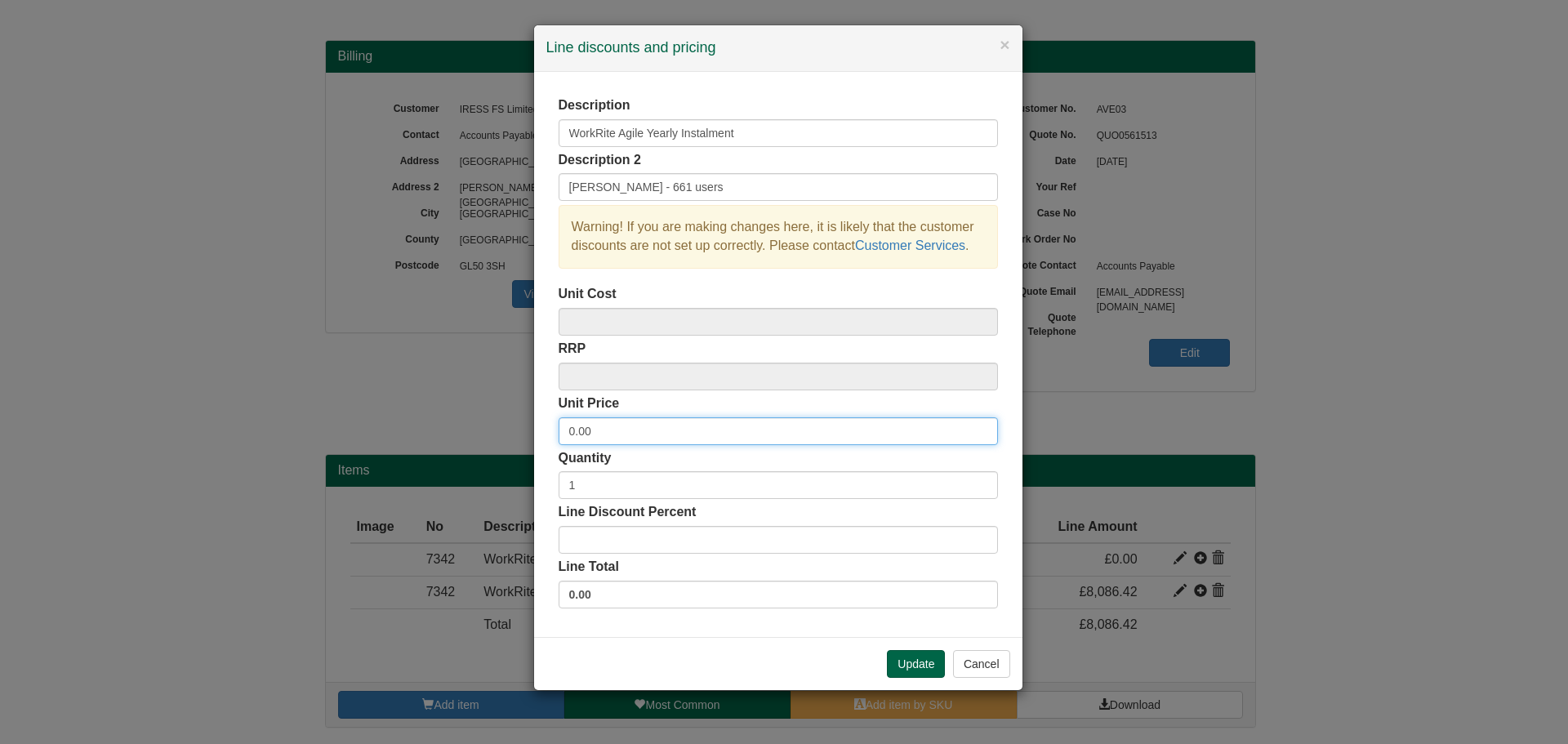
drag, startPoint x: 605, startPoint y: 435, endPoint x: 300, endPoint y: 412, distance: 305.9
click at [304, 413] on div "× Line discounts and pricing Description WorkRite Agile Yearly Instalment Descr…" at bounding box center [784, 372] width 1568 height 744
type input "5867.32"
click at [922, 658] on button "Update" at bounding box center [916, 664] width 58 height 27
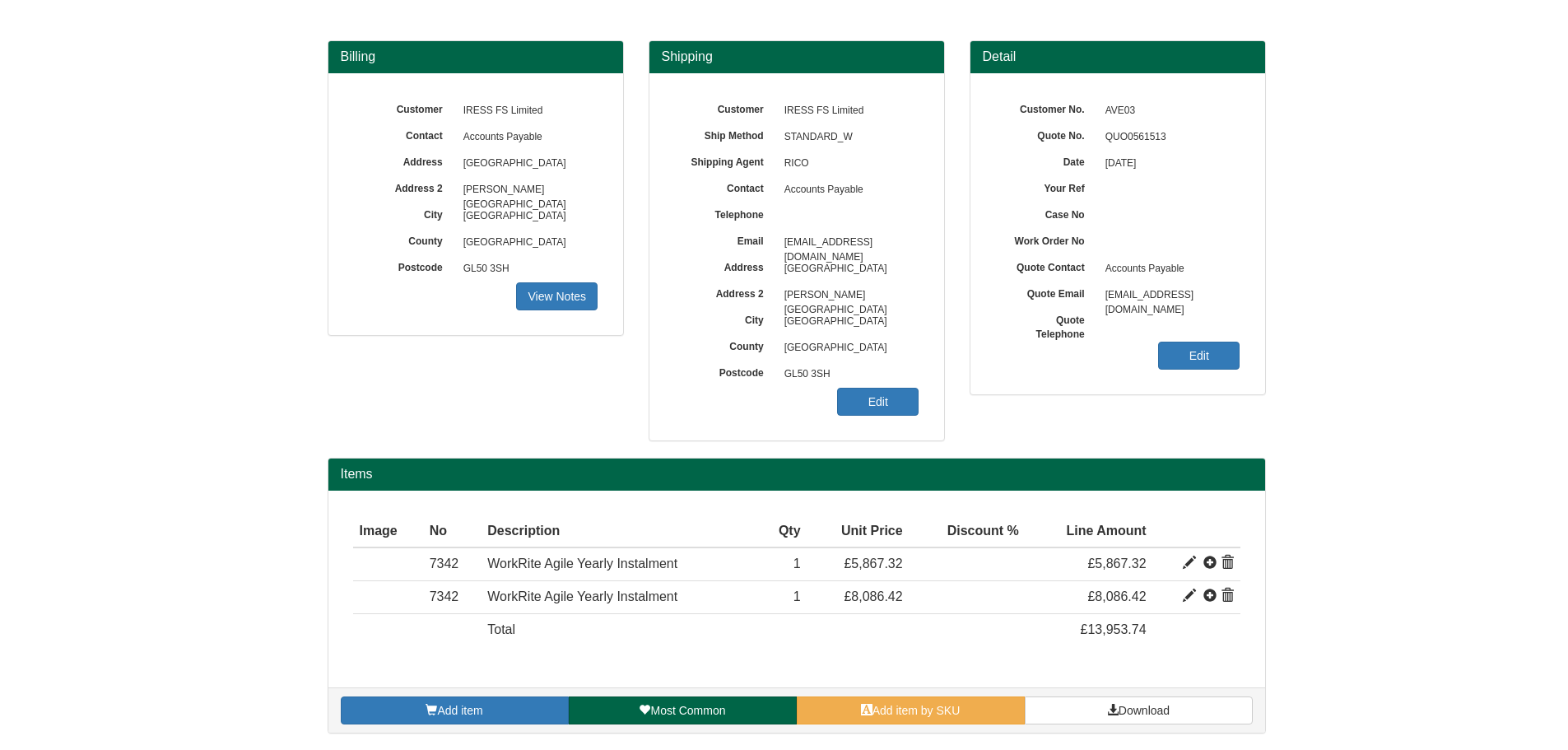
click at [1461, 418] on form "Quote Quote Telephone number is missing. This means the quote cannot be chased …" at bounding box center [784, 316] width 1568 height 868
click at [1167, 710] on span "Download" at bounding box center [1144, 710] width 51 height 13
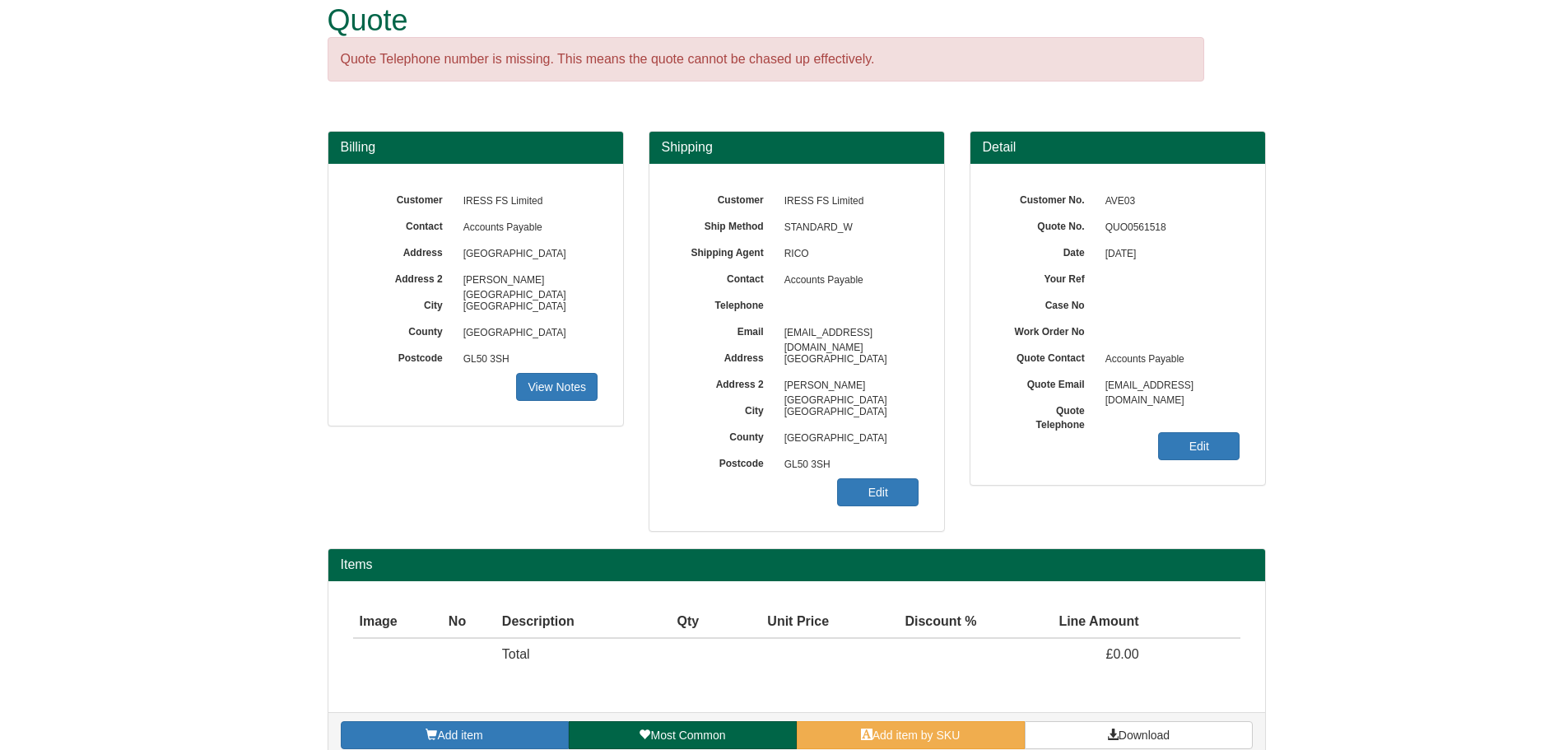
scroll to position [52, 0]
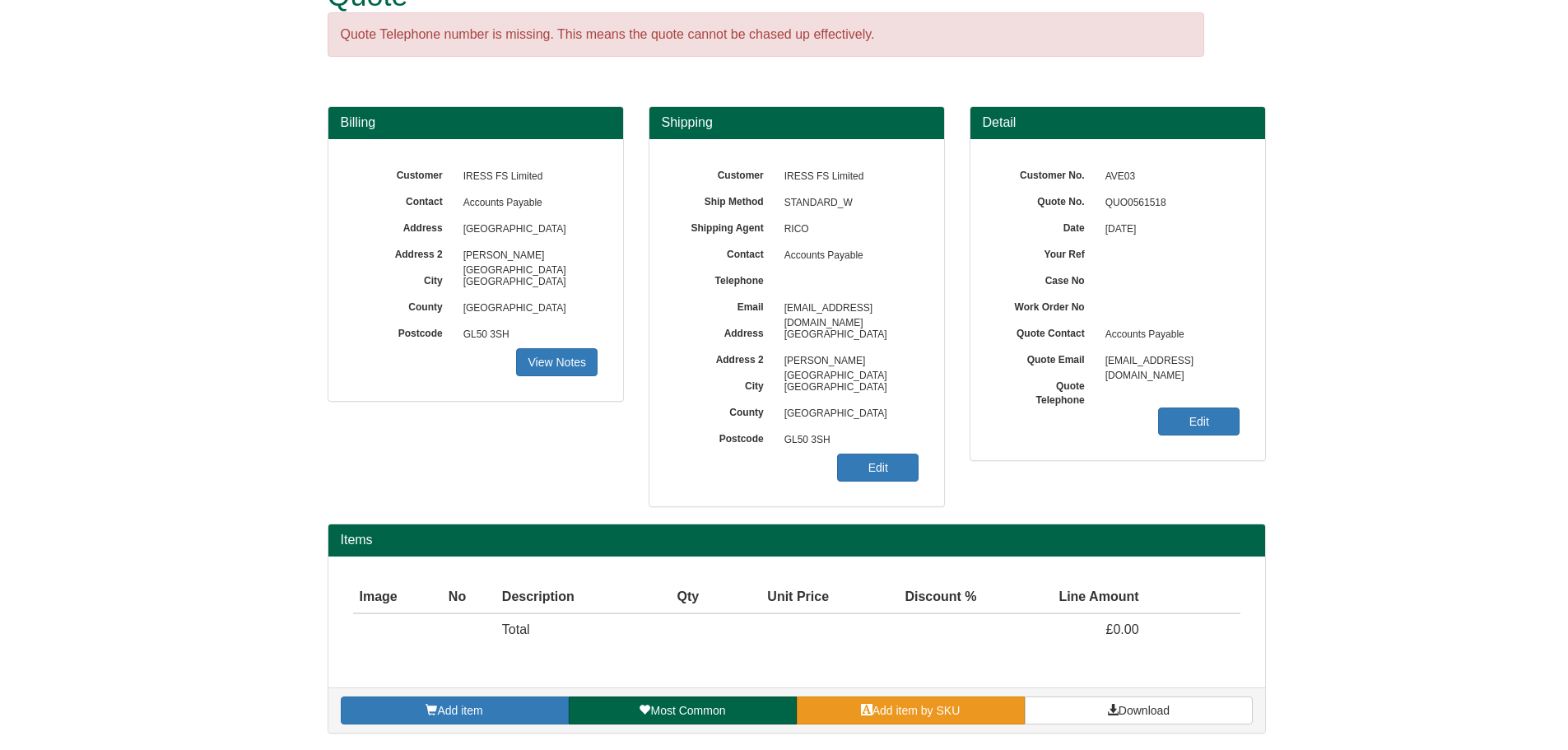
click at [951, 709] on span "Add item by SKU" at bounding box center [917, 710] width 88 height 13
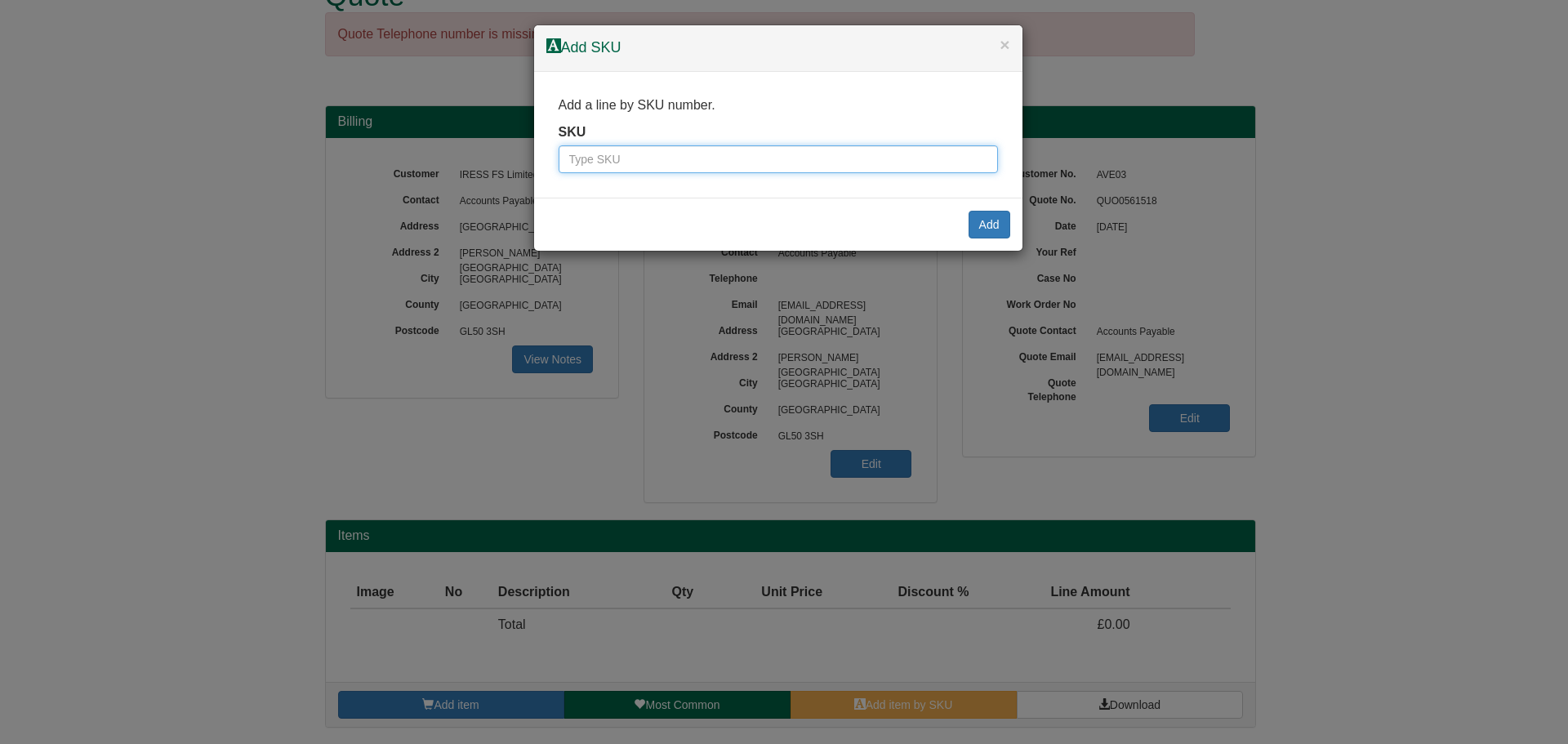
click at [696, 171] on input "text" at bounding box center [778, 159] width 440 height 27
type input "7342"
click at [987, 220] on button "Add" at bounding box center [989, 224] width 42 height 27
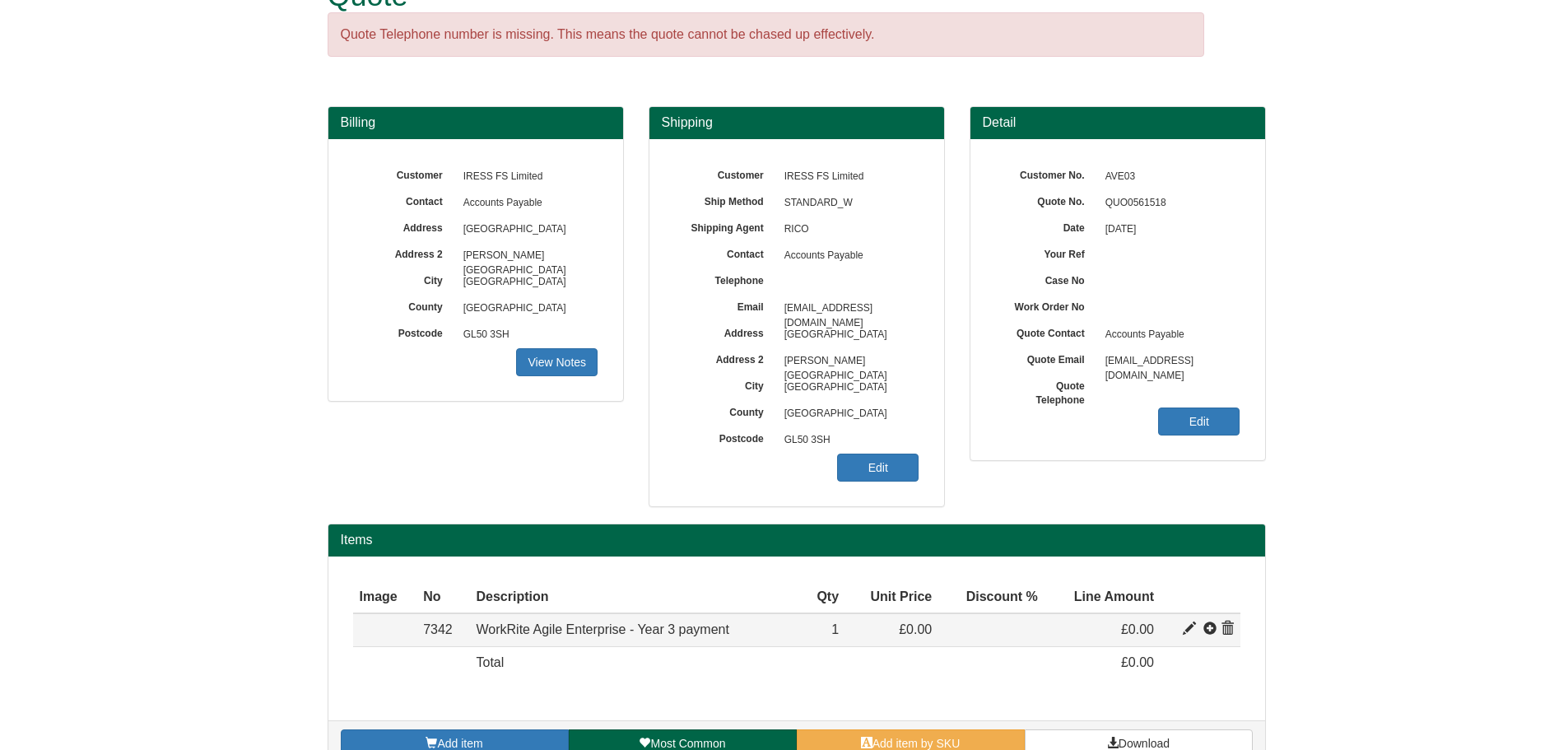
click at [1191, 627] on span at bounding box center [1190, 628] width 13 height 13
type input "WorkRite Agile Enterprise - Year 3 payment"
type input "0.00"
type input "1"
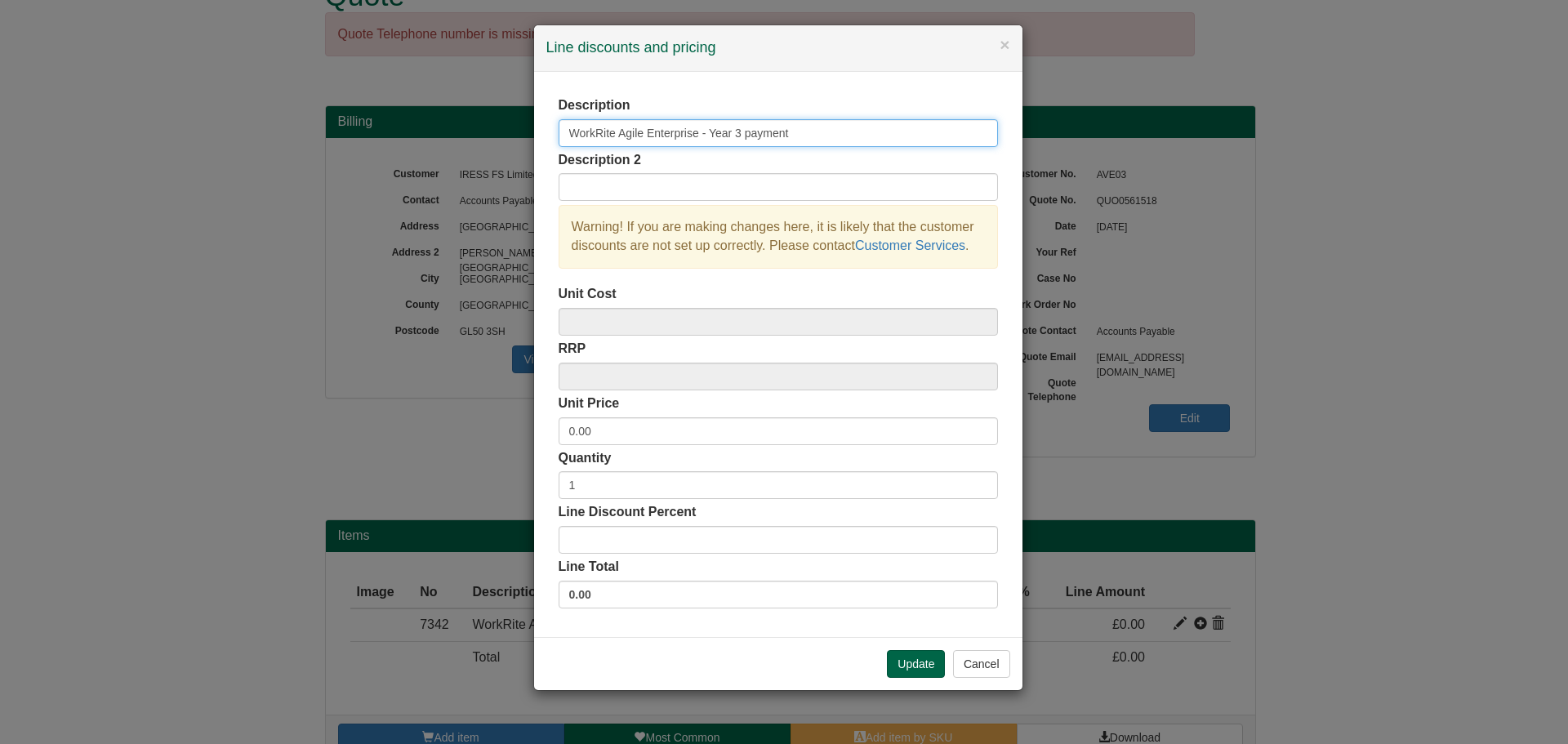
drag, startPoint x: 833, startPoint y: 133, endPoint x: 381, endPoint y: 118, distance: 452.2
click at [381, 118] on div "× Line discounts and pricing Description WorkRite Agile Enterprise - Year 3 pay…" at bounding box center [784, 372] width 1568 height 744
type input "Workrite Yearly Installment"
click at [654, 215] on div "Warning! If you are making changes here, it is likely that the customer discoun…" at bounding box center [778, 236] width 440 height 63
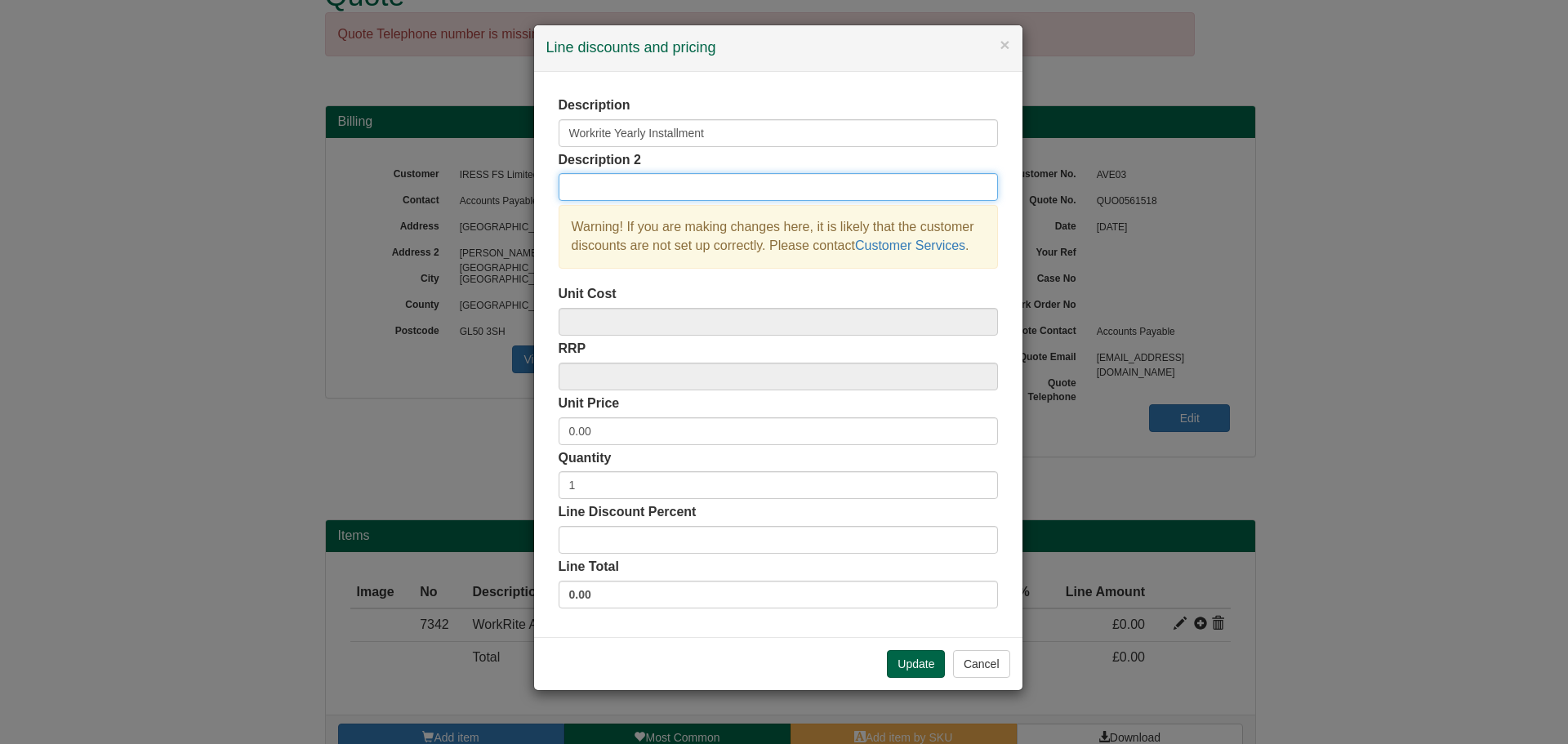
drag, startPoint x: 653, startPoint y: 191, endPoint x: 1013, endPoint y: 209, distance: 360.4
click at [653, 191] on input "text" at bounding box center [778, 187] width 440 height 27
type input "Elaine - 661 users"
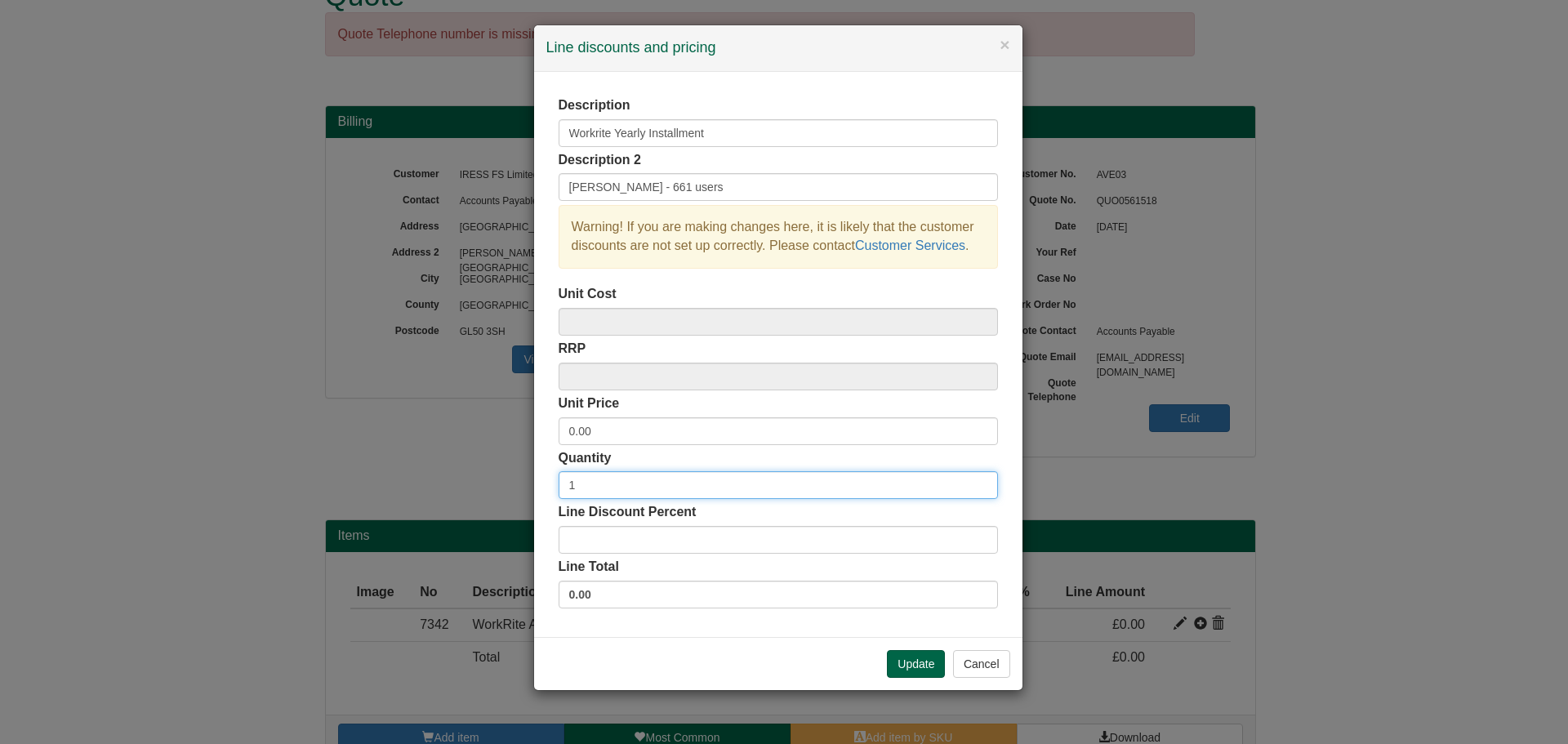
click at [676, 475] on input "1" at bounding box center [778, 485] width 440 height 27
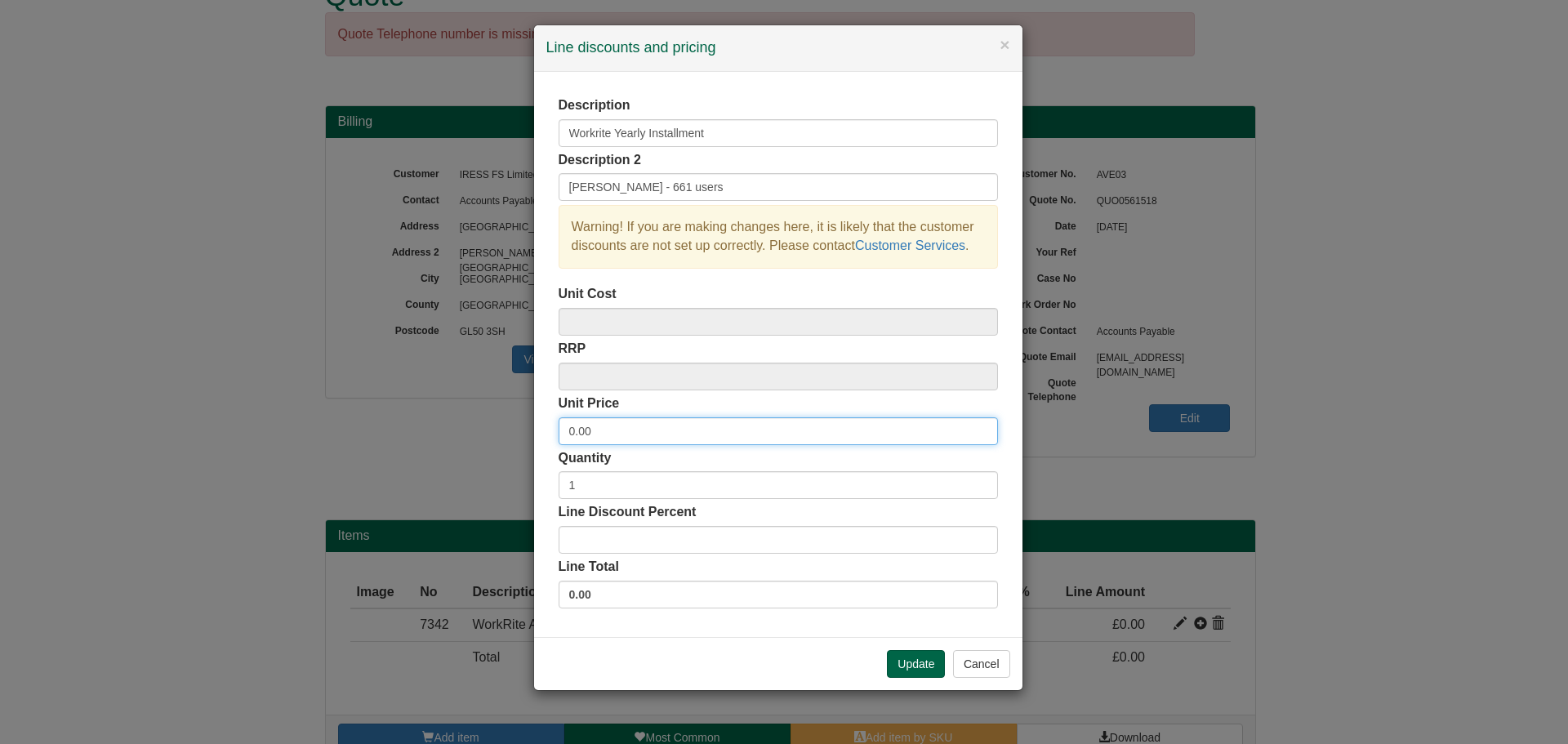
drag, startPoint x: 637, startPoint y: 440, endPoint x: 337, endPoint y: 425, distance: 300.4
click at [336, 425] on div "× Line discounts and pricing Description Workrite Yearly Installment Descriptio…" at bounding box center [784, 372] width 1568 height 744
type input "6411.70"
click at [764, 641] on div "Update Cancel" at bounding box center [778, 663] width 489 height 53
click at [928, 665] on button "Update" at bounding box center [916, 664] width 58 height 27
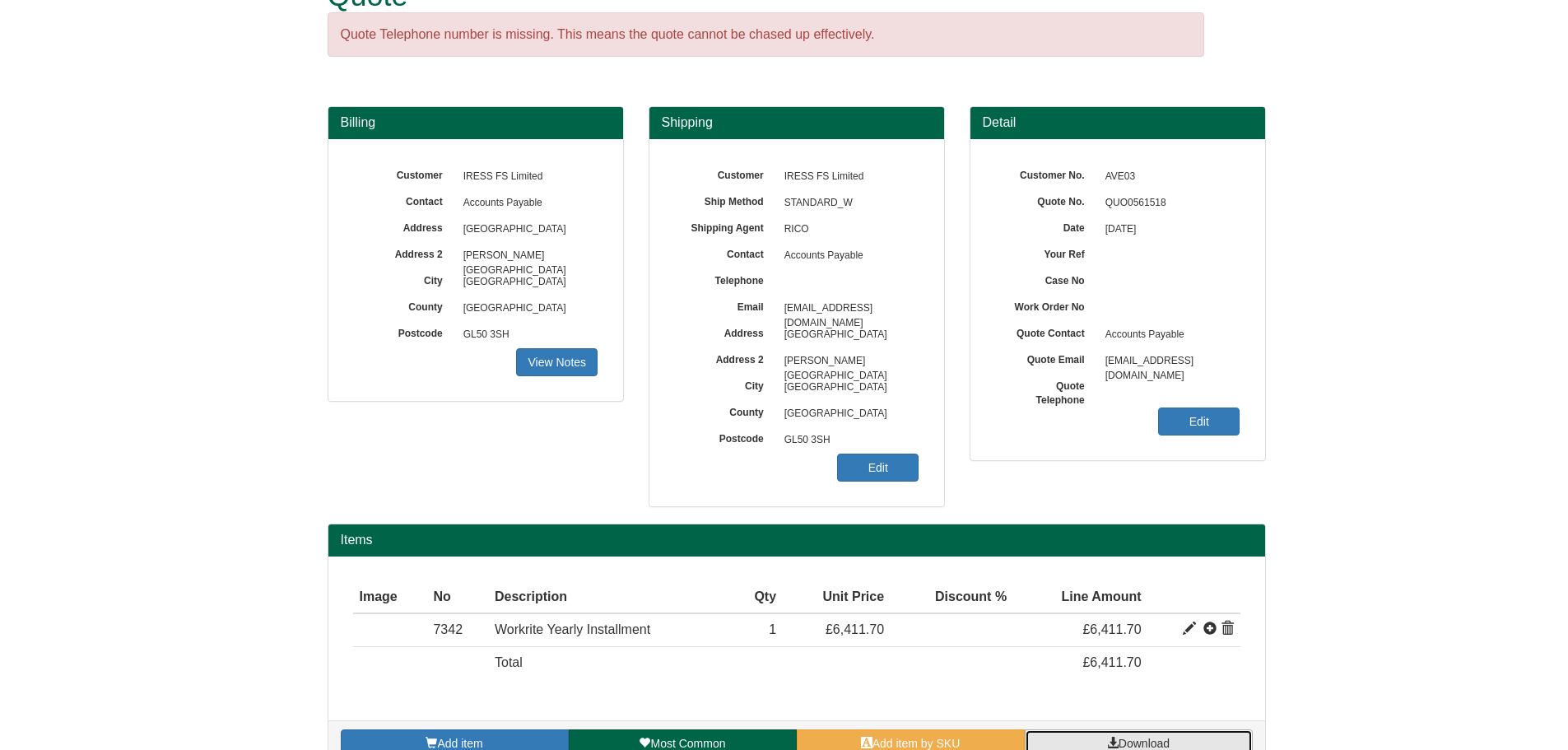
click at [1112, 743] on span at bounding box center [1113, 743] width 12 height 12
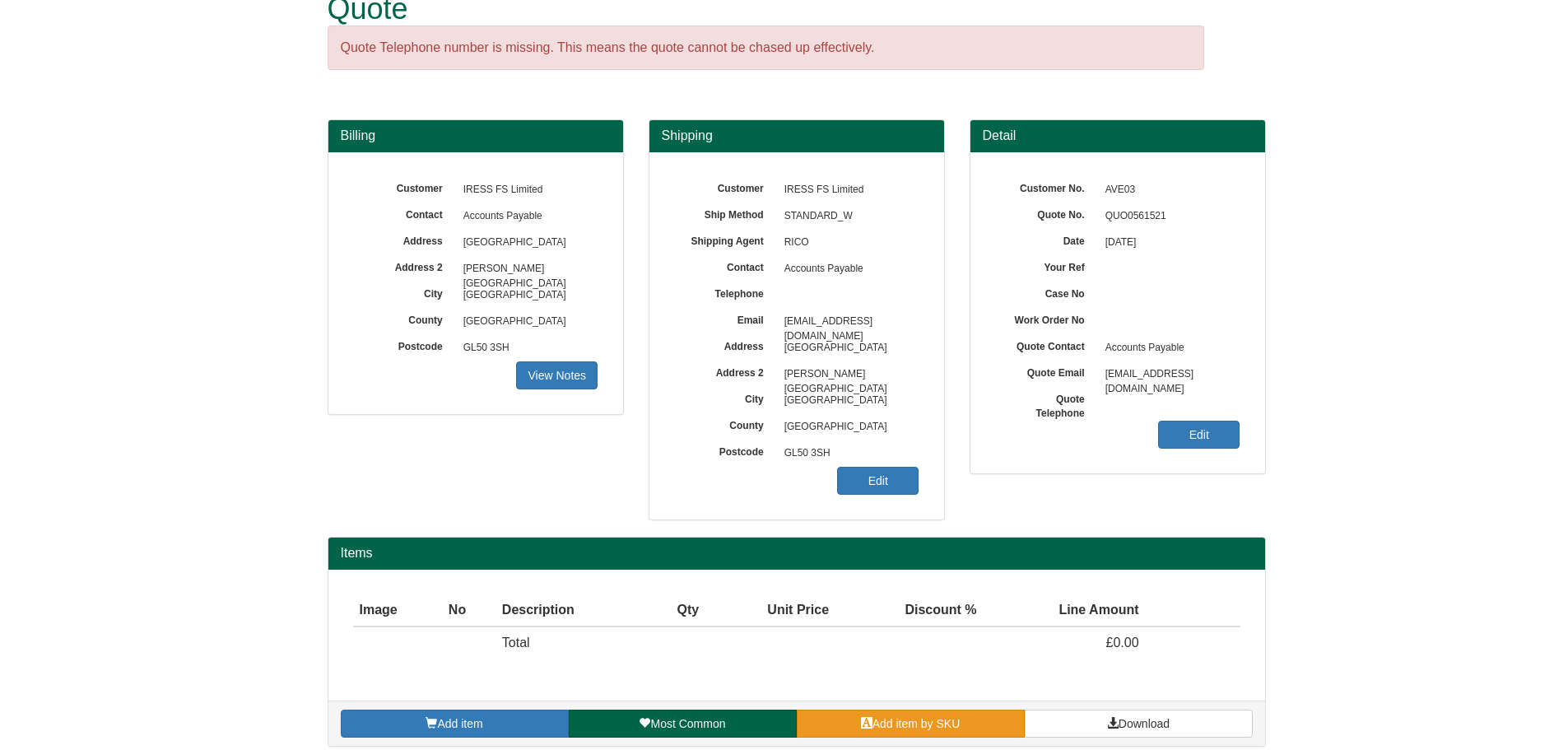
scroll to position [52, 0]
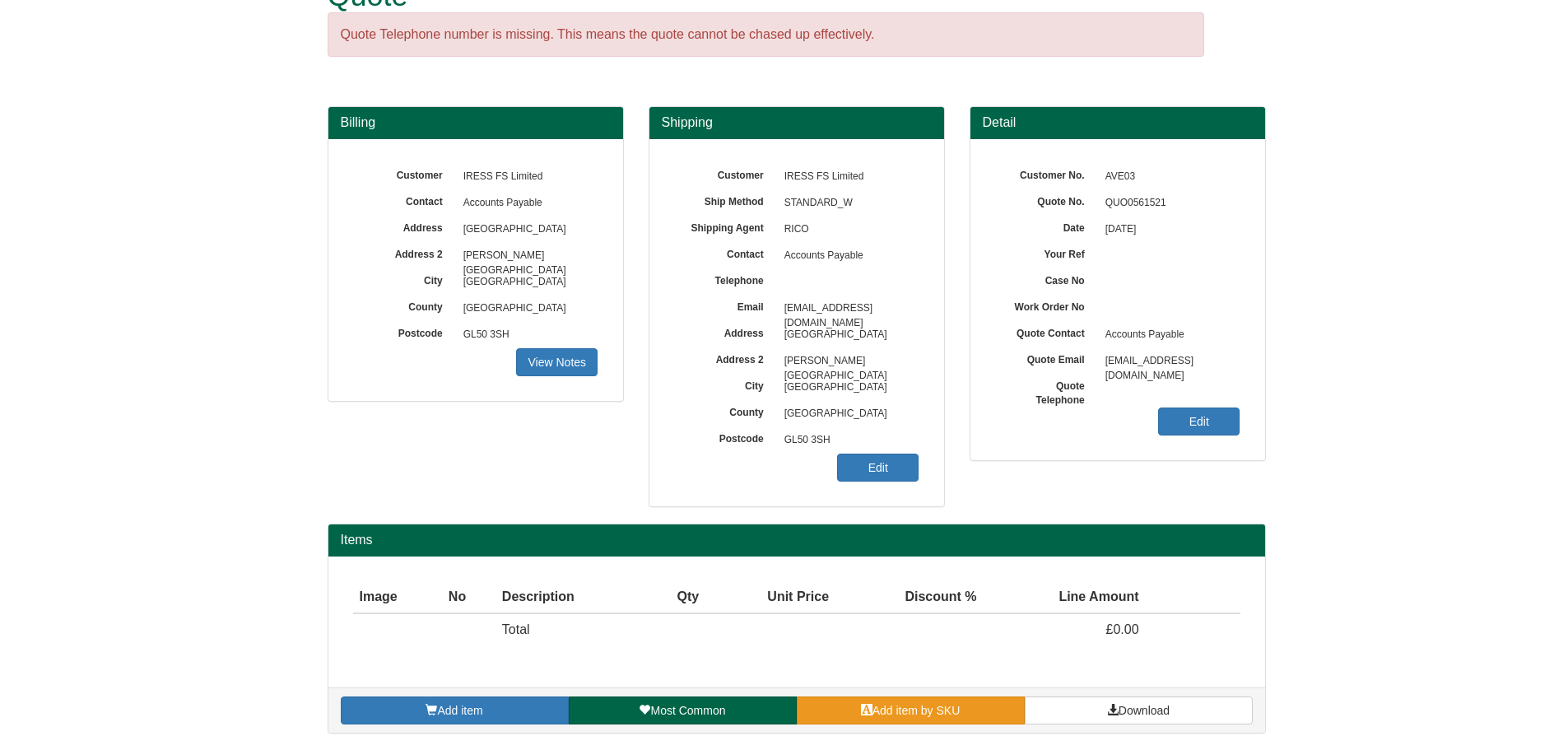
click at [948, 720] on link "Add item by SKU" at bounding box center [911, 711] width 228 height 28
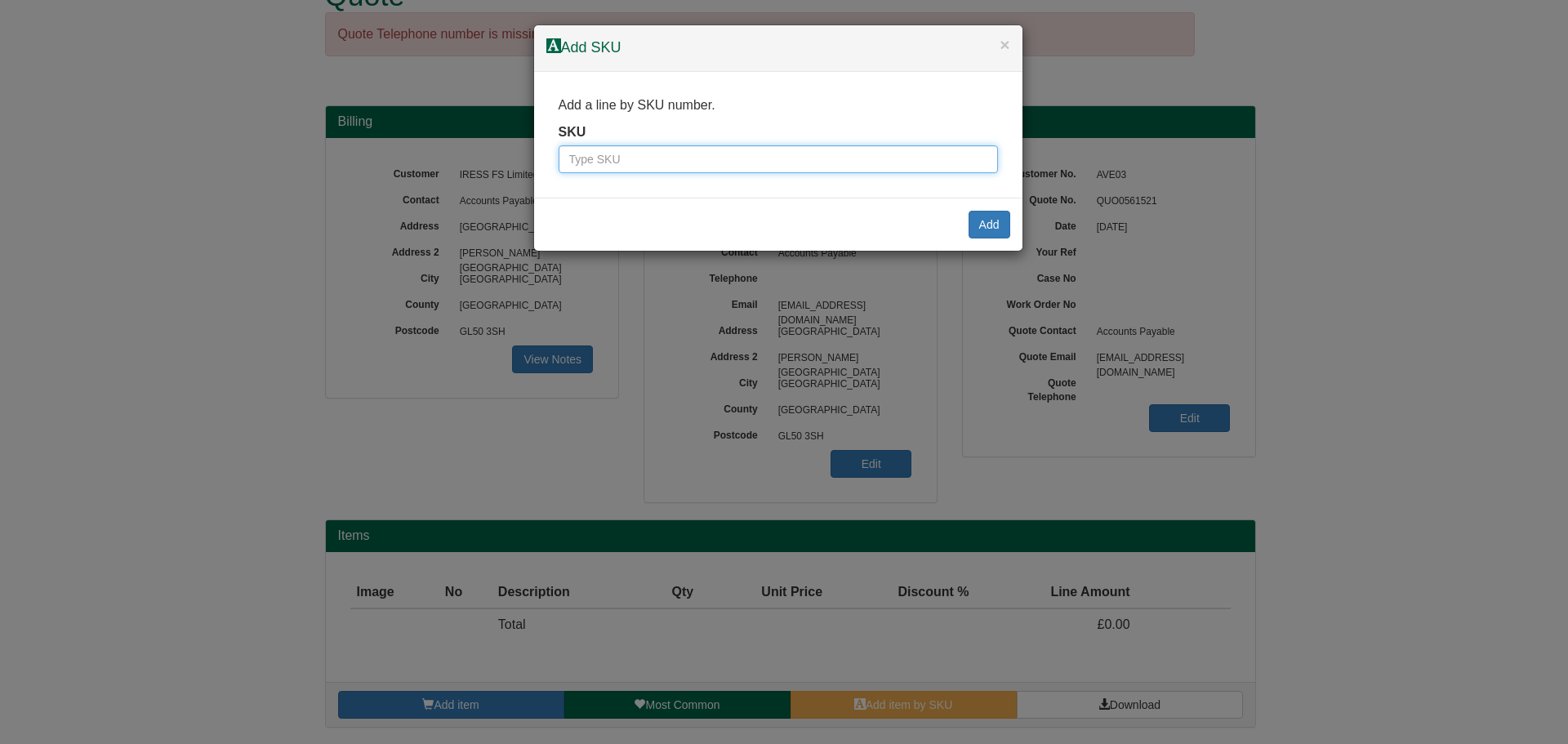
click at [706, 170] on input "text" at bounding box center [778, 159] width 440 height 27
type input "7342"
click at [979, 226] on button "Add" at bounding box center [989, 224] width 42 height 27
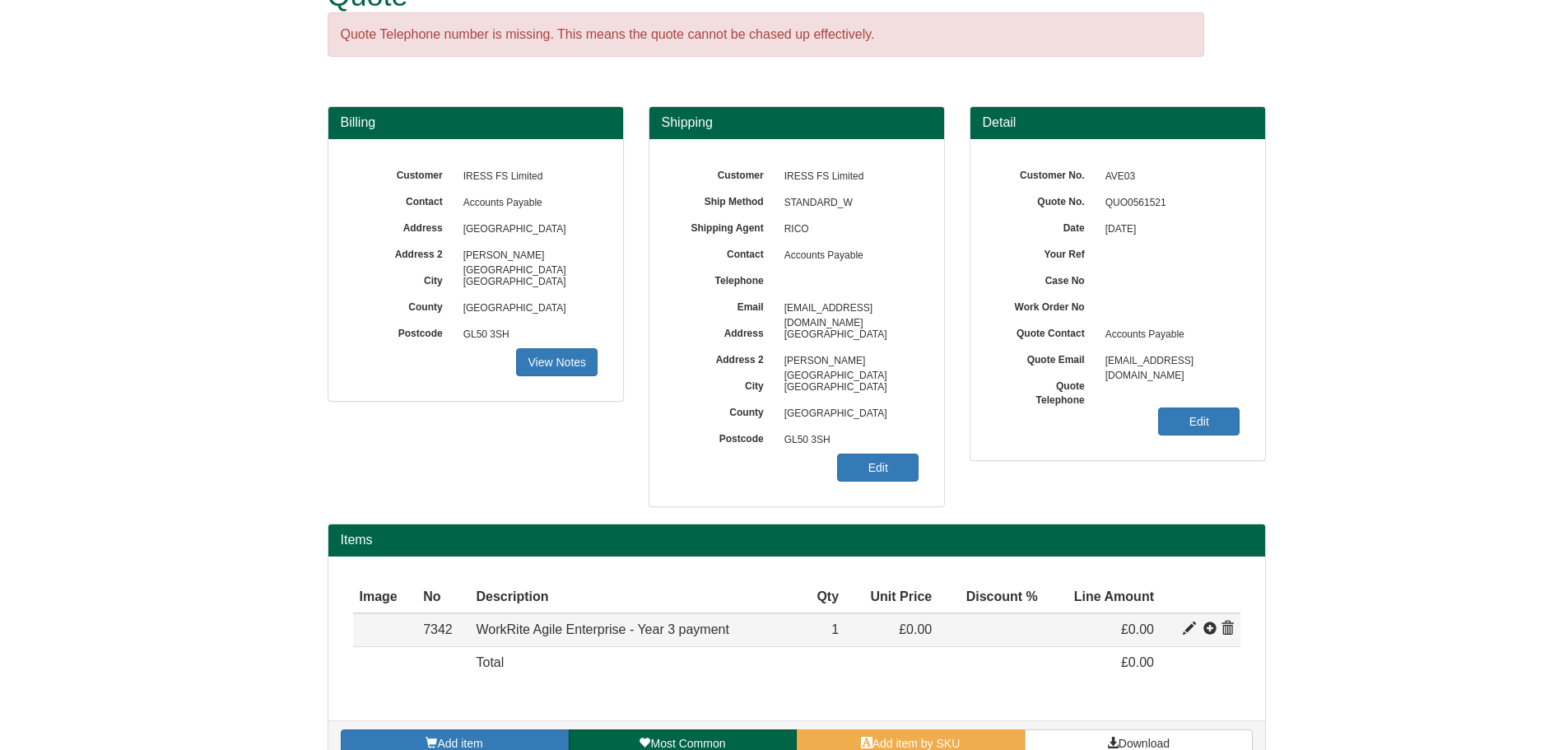
click at [1182, 627] on td at bounding box center [1200, 630] width 80 height 33
click at [1185, 631] on span at bounding box center [1190, 628] width 13 height 13
type input "WorkRite Agile Enterprise - Year 3 payment"
type input "0.00"
type input "1"
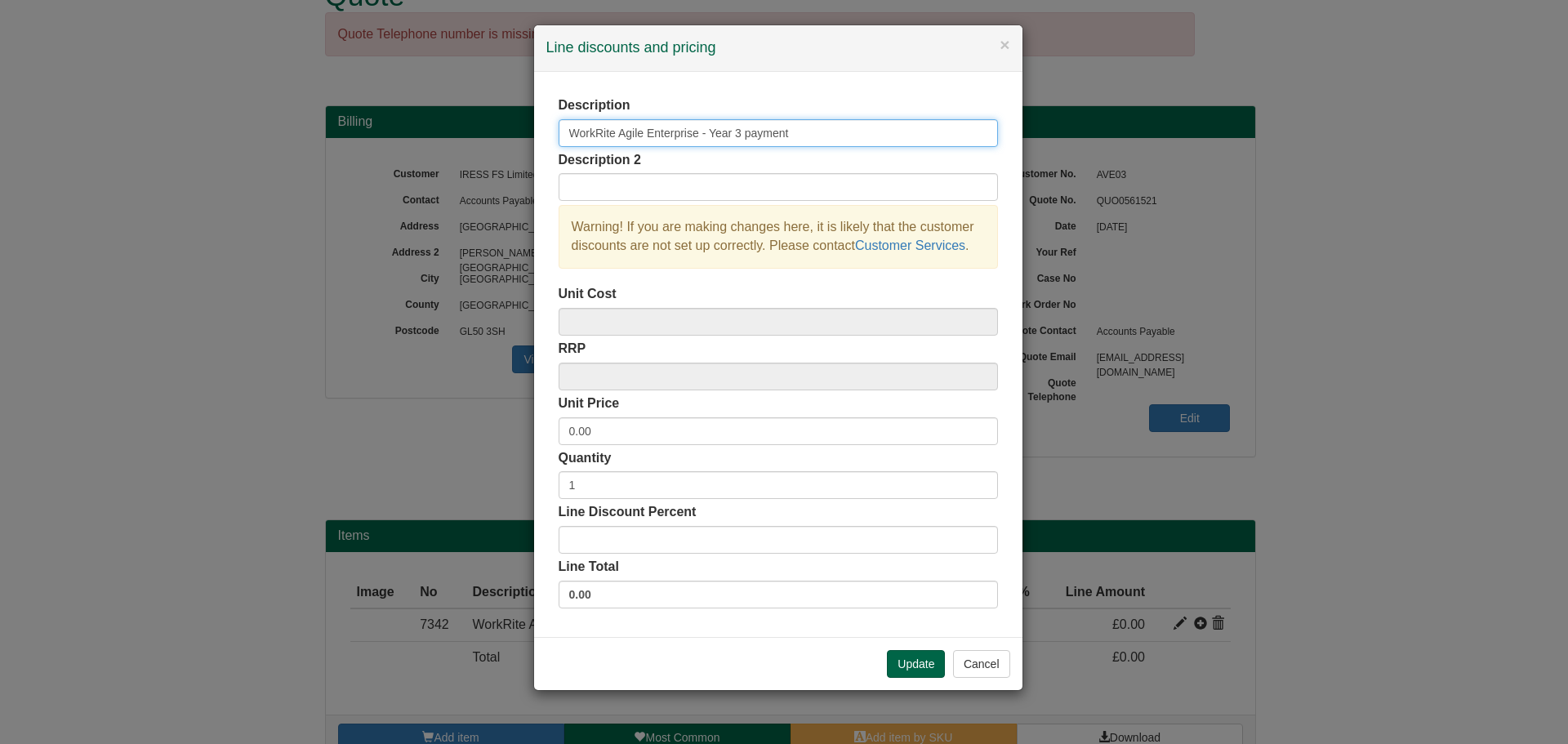
drag, startPoint x: 587, startPoint y: 122, endPoint x: 646, endPoint y: 124, distance: 59.0
click at [646, 124] on input "WorkRite Agile Enterprise - Year 3 payment" at bounding box center [778, 133] width 440 height 27
type input "WorkRite Agile Yearly Instalment"
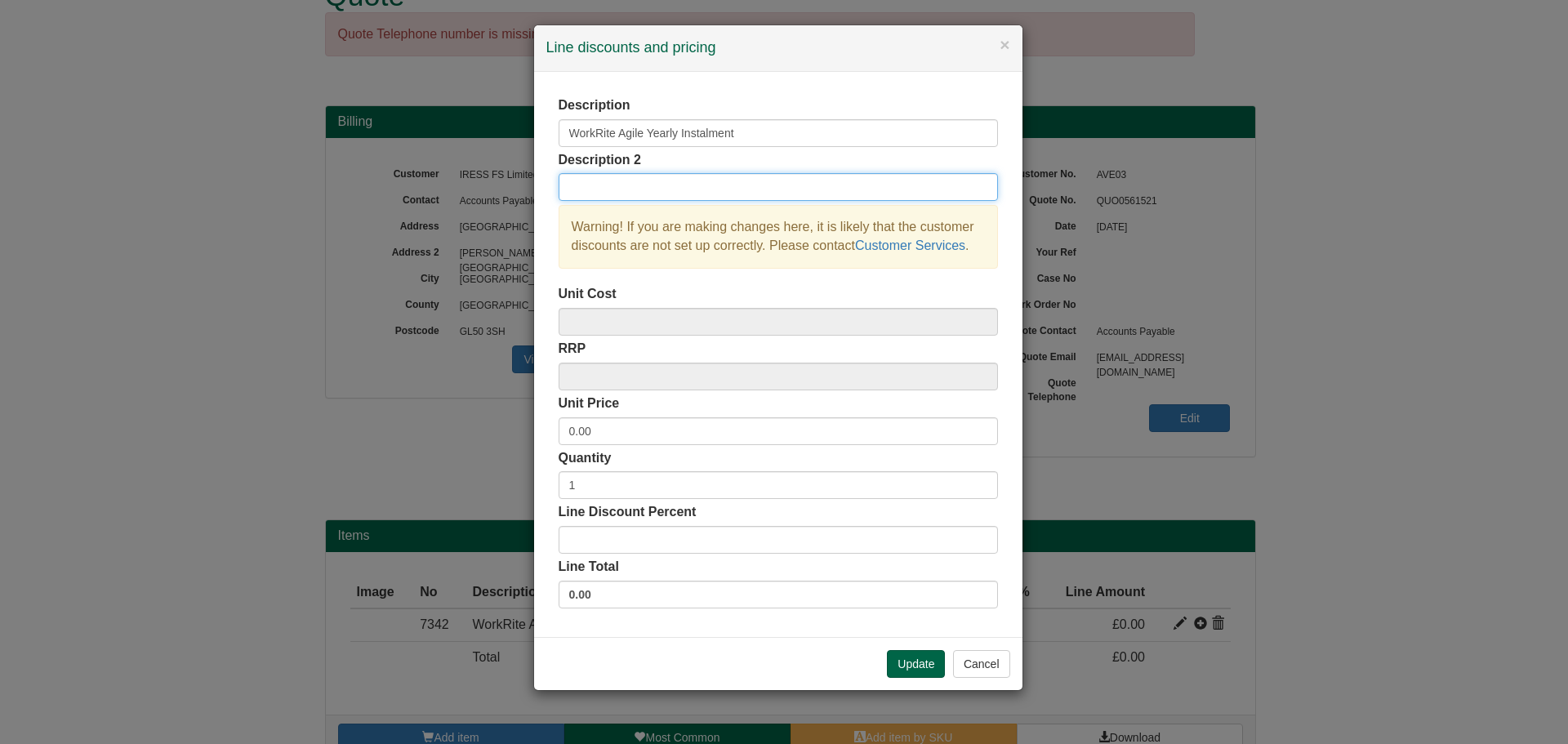
click at [634, 183] on input "text" at bounding box center [778, 187] width 440 height 27
type input "[PERSON_NAME] - 911 Users"
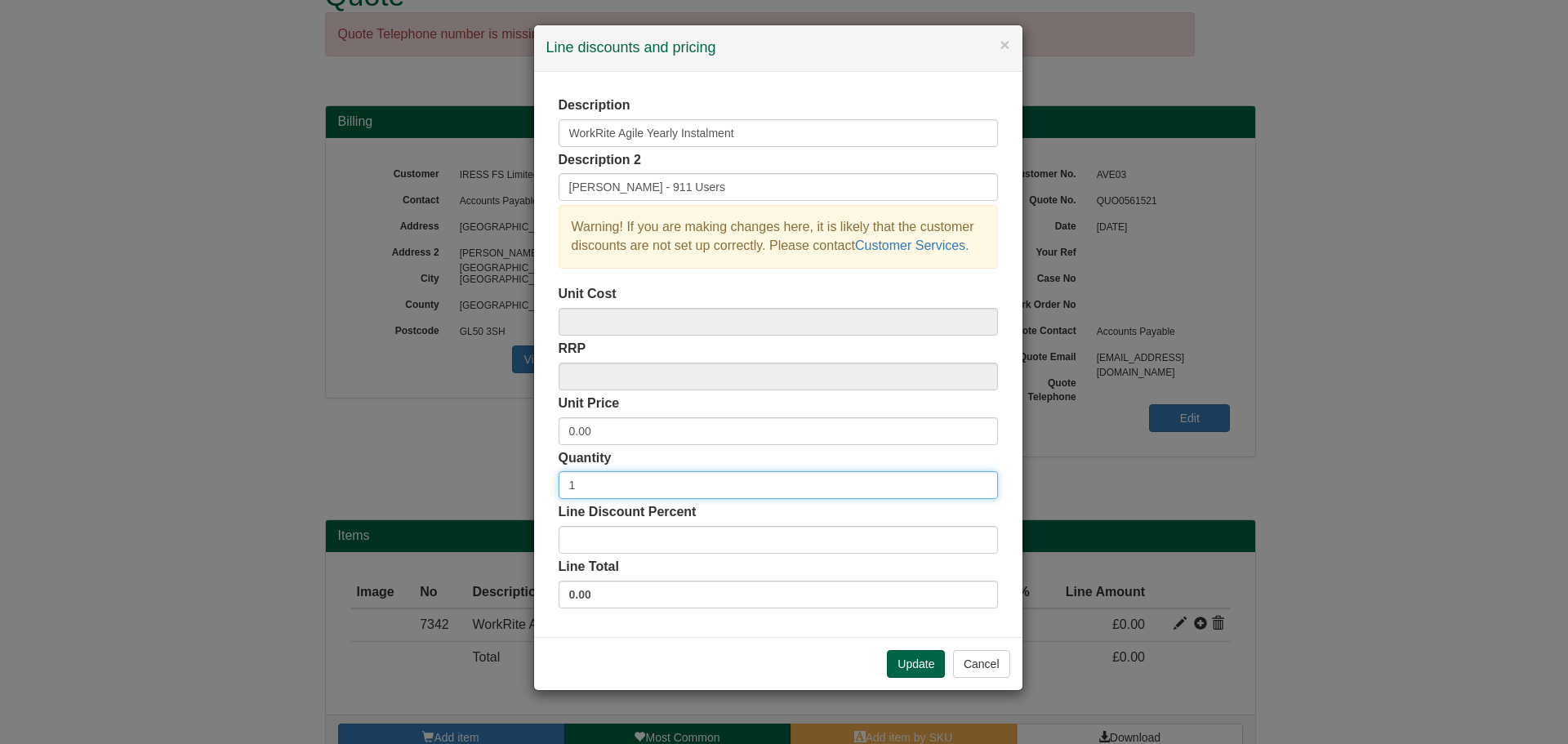
drag, startPoint x: 630, startPoint y: 490, endPoint x: 487, endPoint y: 492, distance: 143.0
click at [484, 487] on div "× Line discounts and pricing Description WorkRite Agile Yearly Instalment Descr…" at bounding box center [784, 372] width 1568 height 744
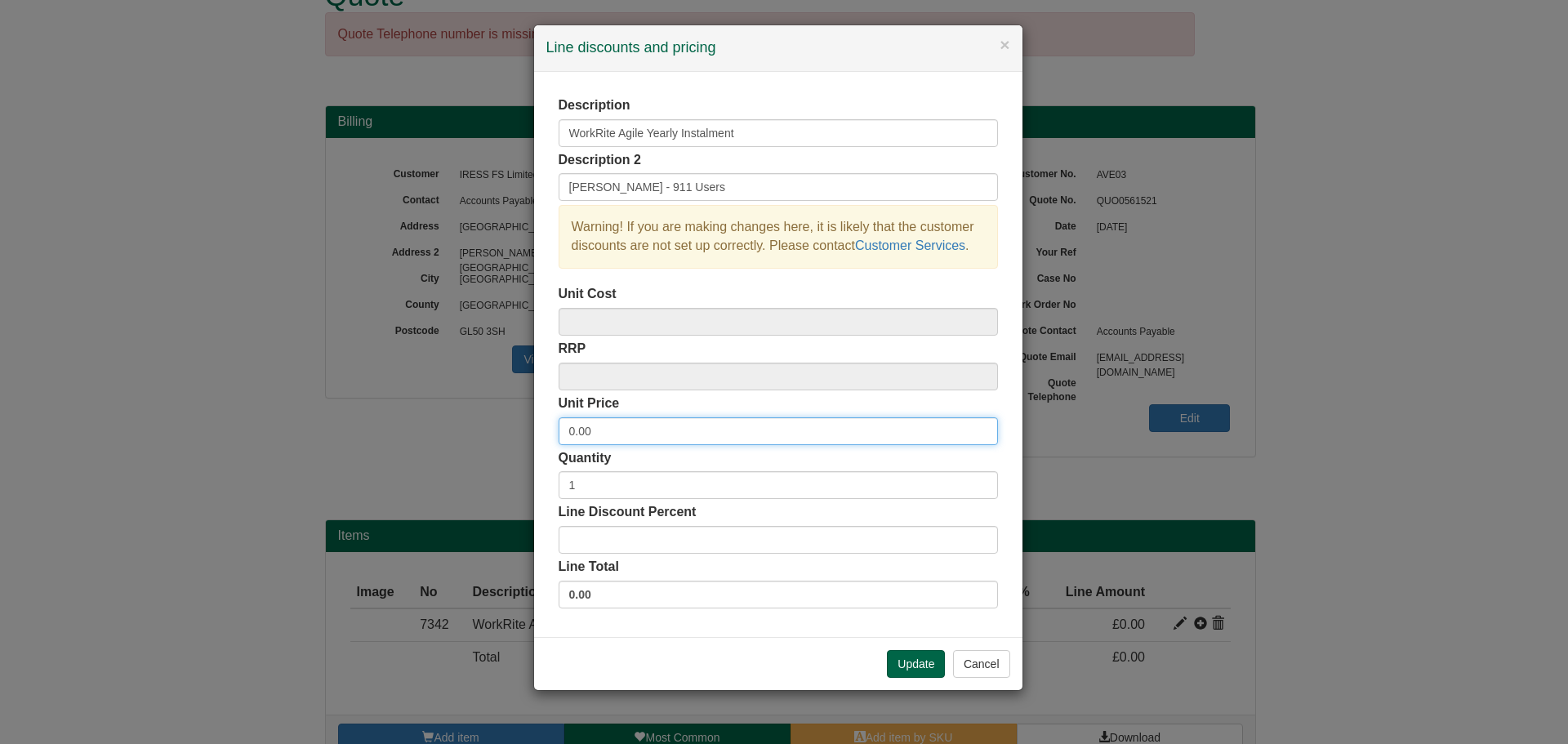
drag, startPoint x: 619, startPoint y: 431, endPoint x: 372, endPoint y: 410, distance: 247.9
click at [373, 410] on div "× Line discounts and pricing Description WorkRite Agile Yearly Instalment Descr…" at bounding box center [784, 372] width 1568 height 744
type input "8836.70"
click at [671, 631] on div "Description WorkRite Agile Yearly Instalment Description 2 [PERSON_NAME] - 911 …" at bounding box center [778, 355] width 489 height 566
click at [918, 659] on button "Update" at bounding box center [916, 664] width 58 height 27
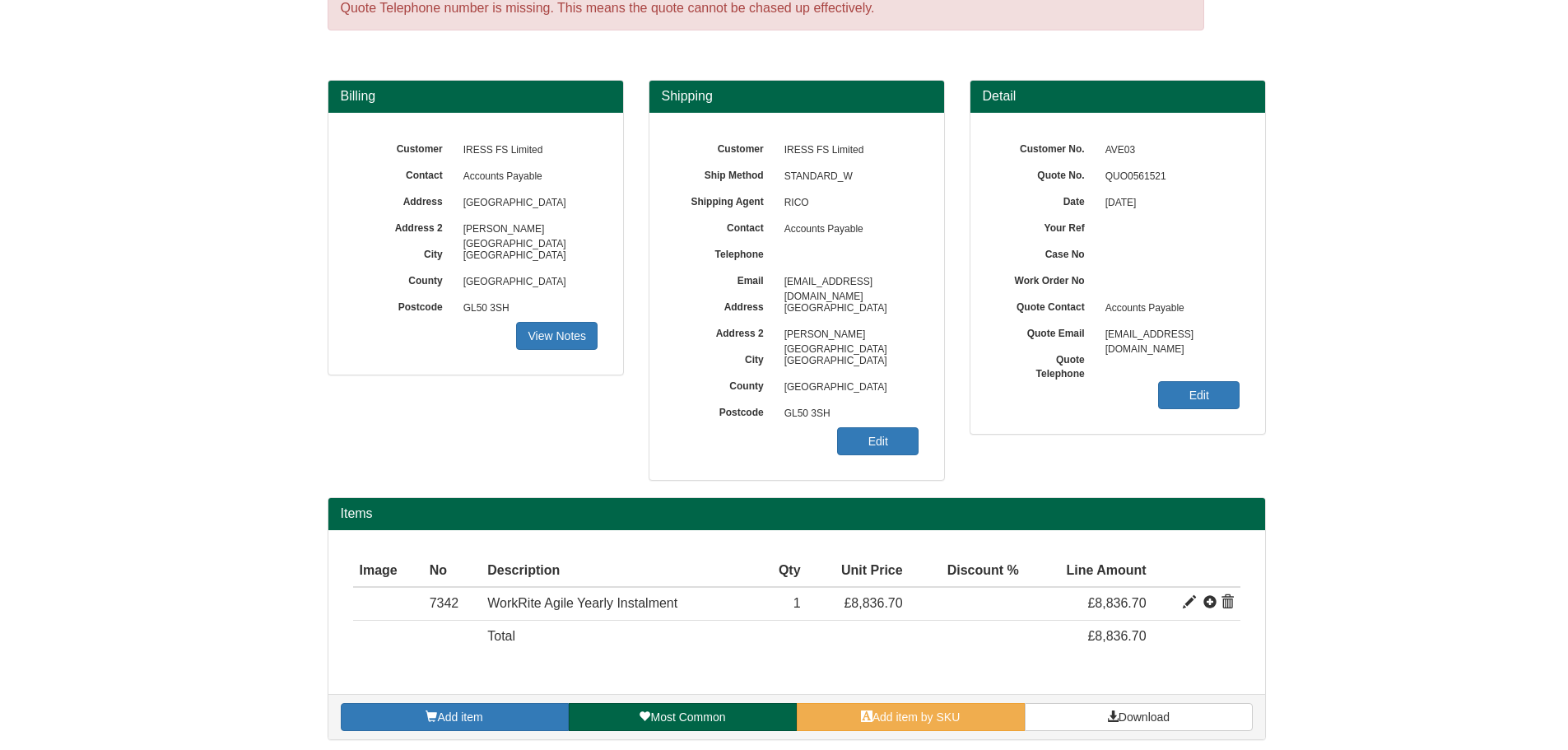
scroll to position [85, 0]
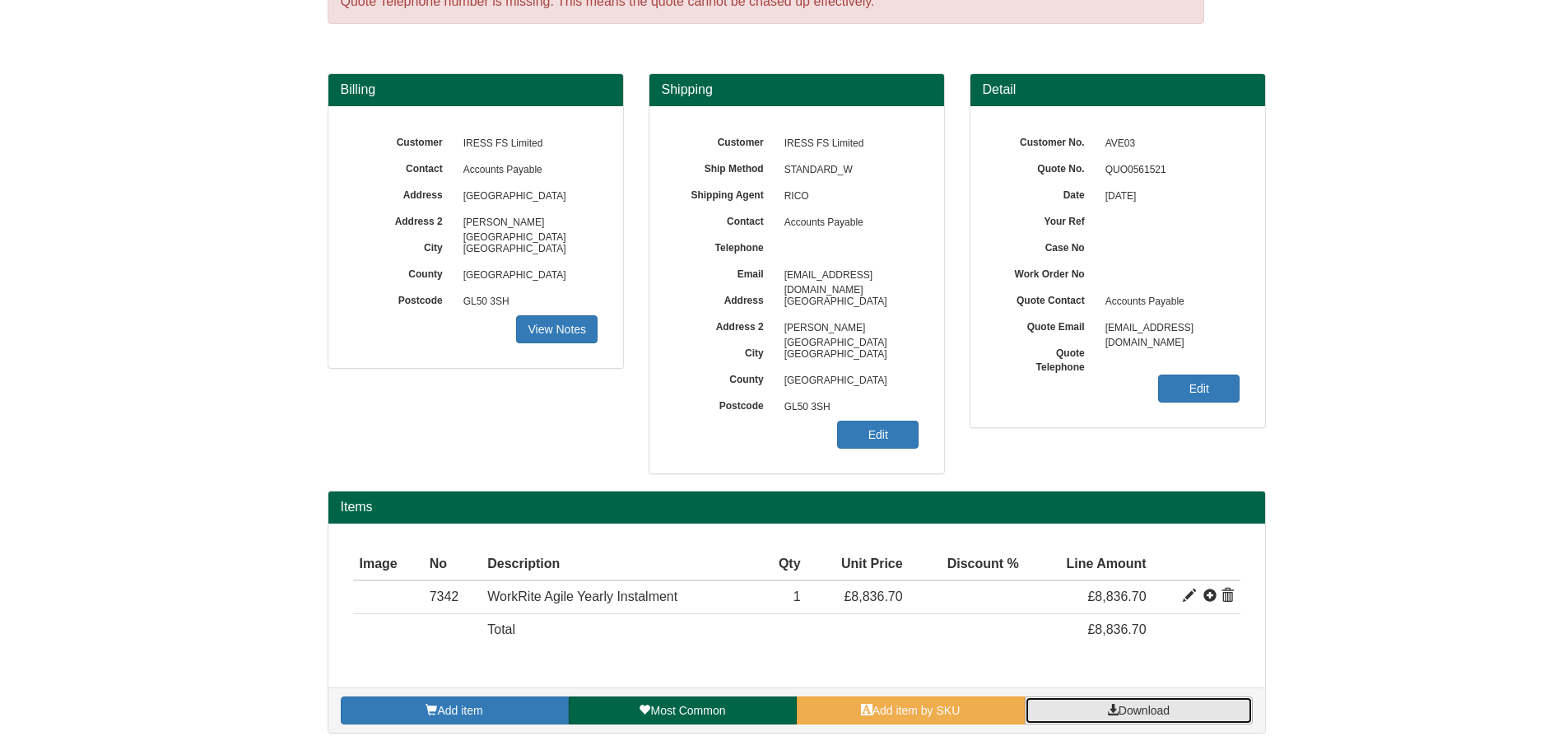
click at [1123, 707] on span "Download" at bounding box center [1144, 710] width 51 height 13
